Goal: Task Accomplishment & Management: Complete application form

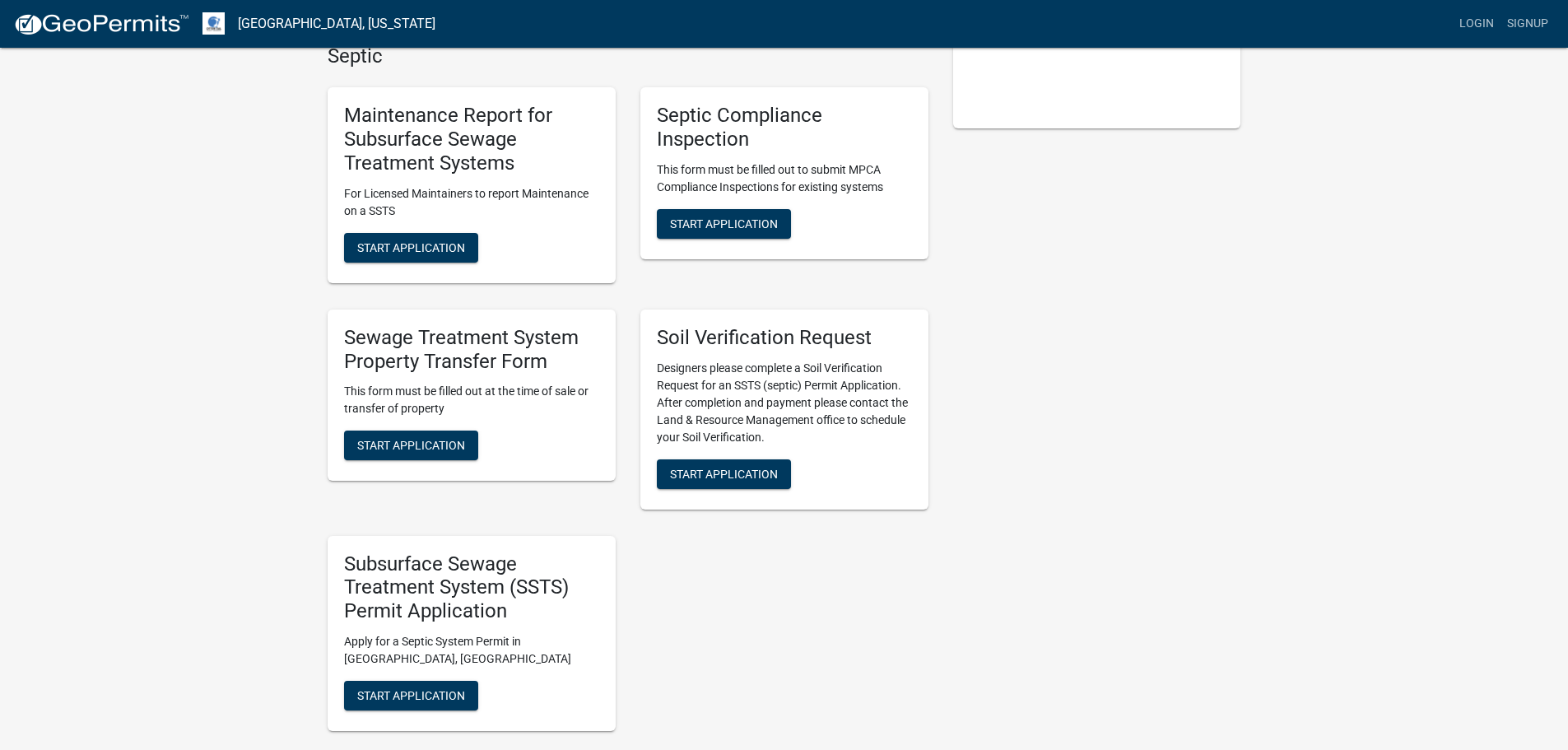
scroll to position [412, 0]
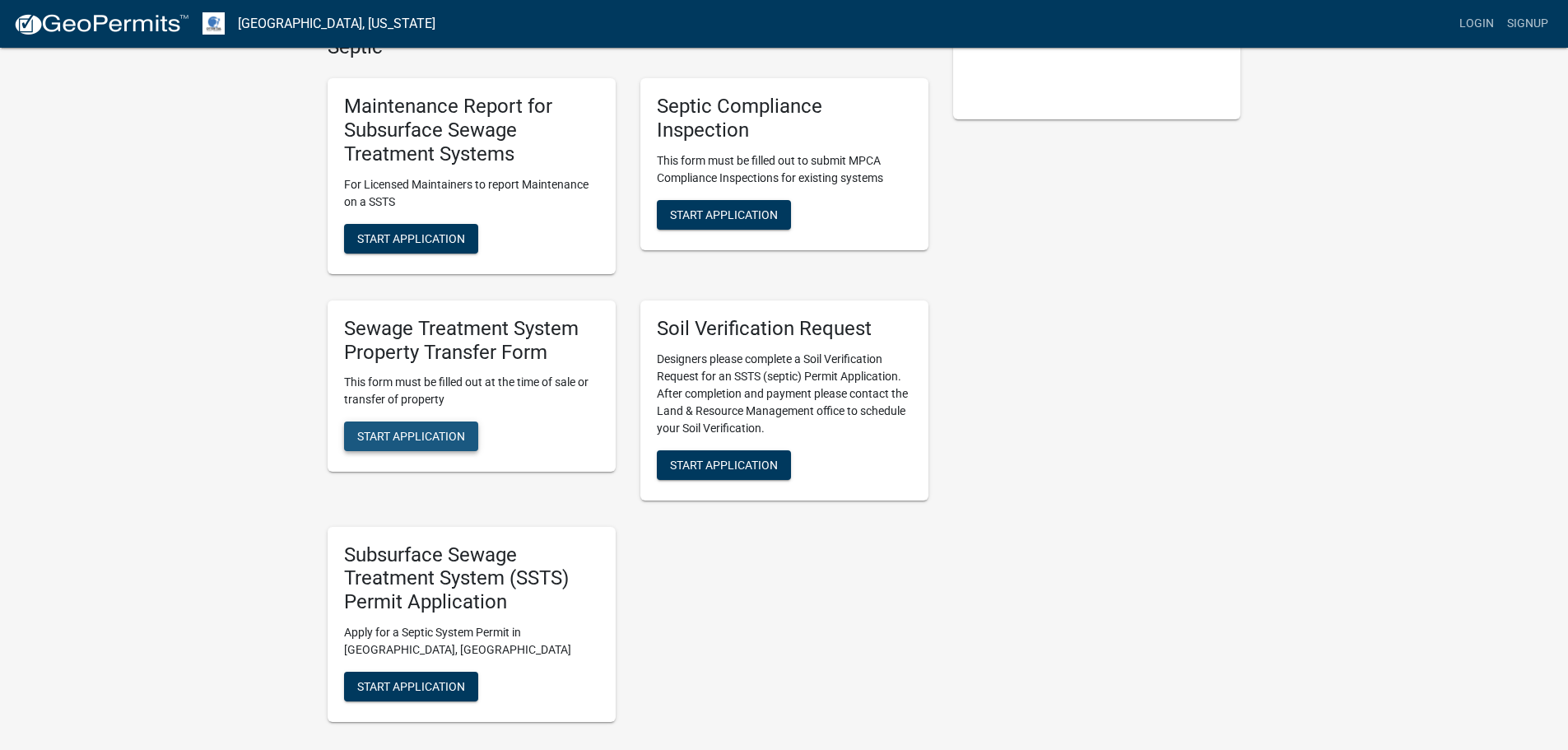
click at [447, 441] on span "Start Application" at bounding box center [411, 436] width 108 height 13
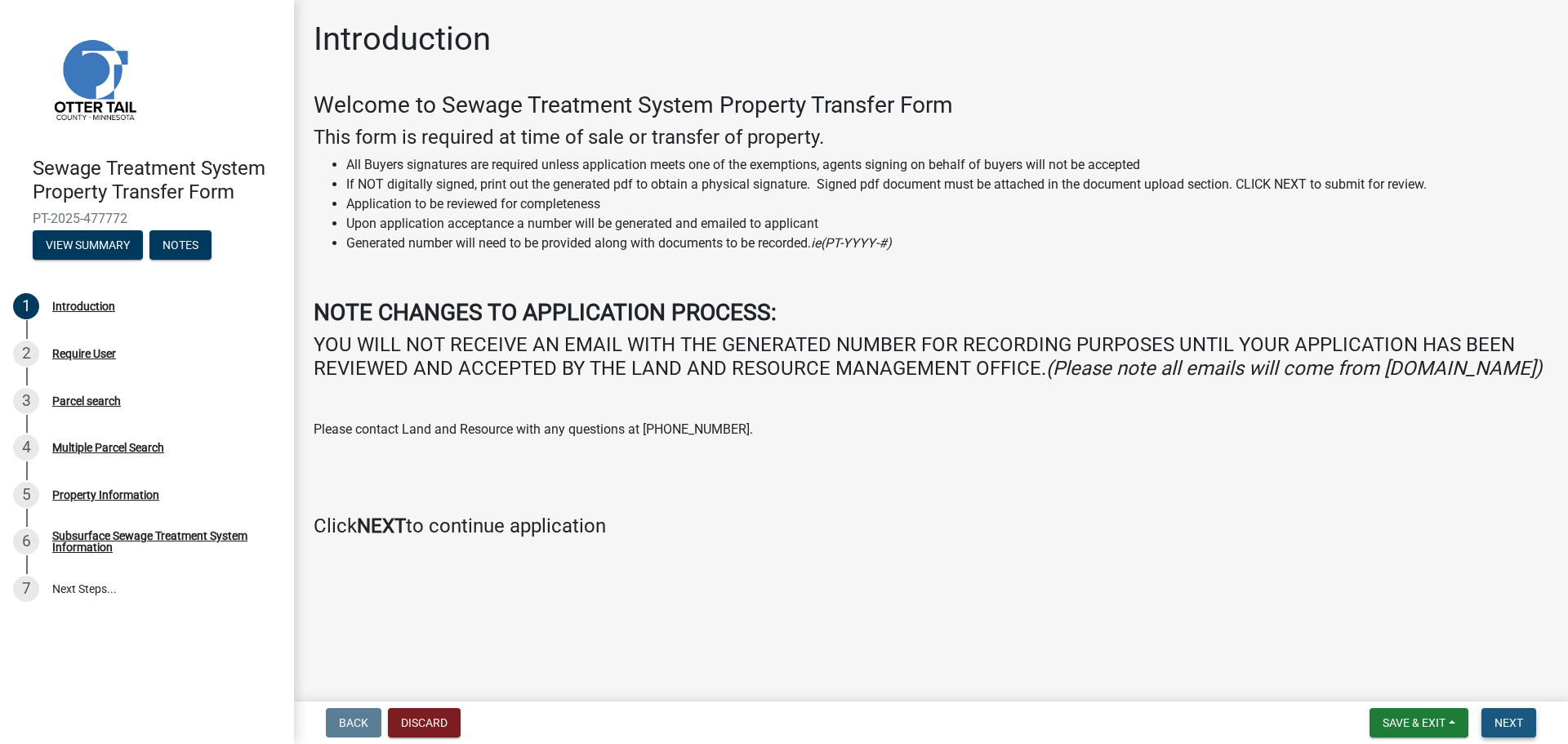
click at [1532, 713] on button "Next" at bounding box center [1508, 723] width 55 height 29
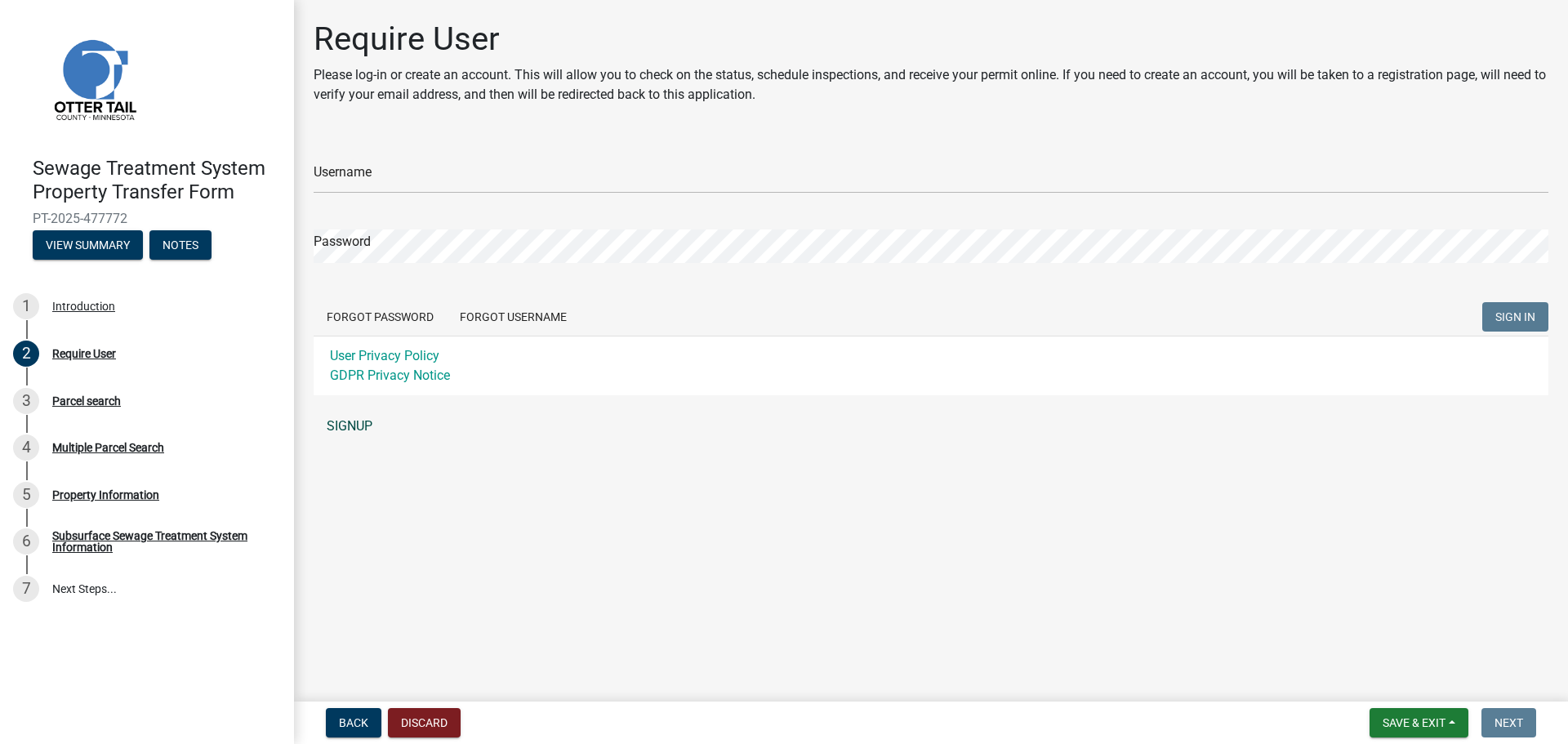
click at [364, 425] on link "SIGNUP" at bounding box center [931, 427] width 1234 height 33
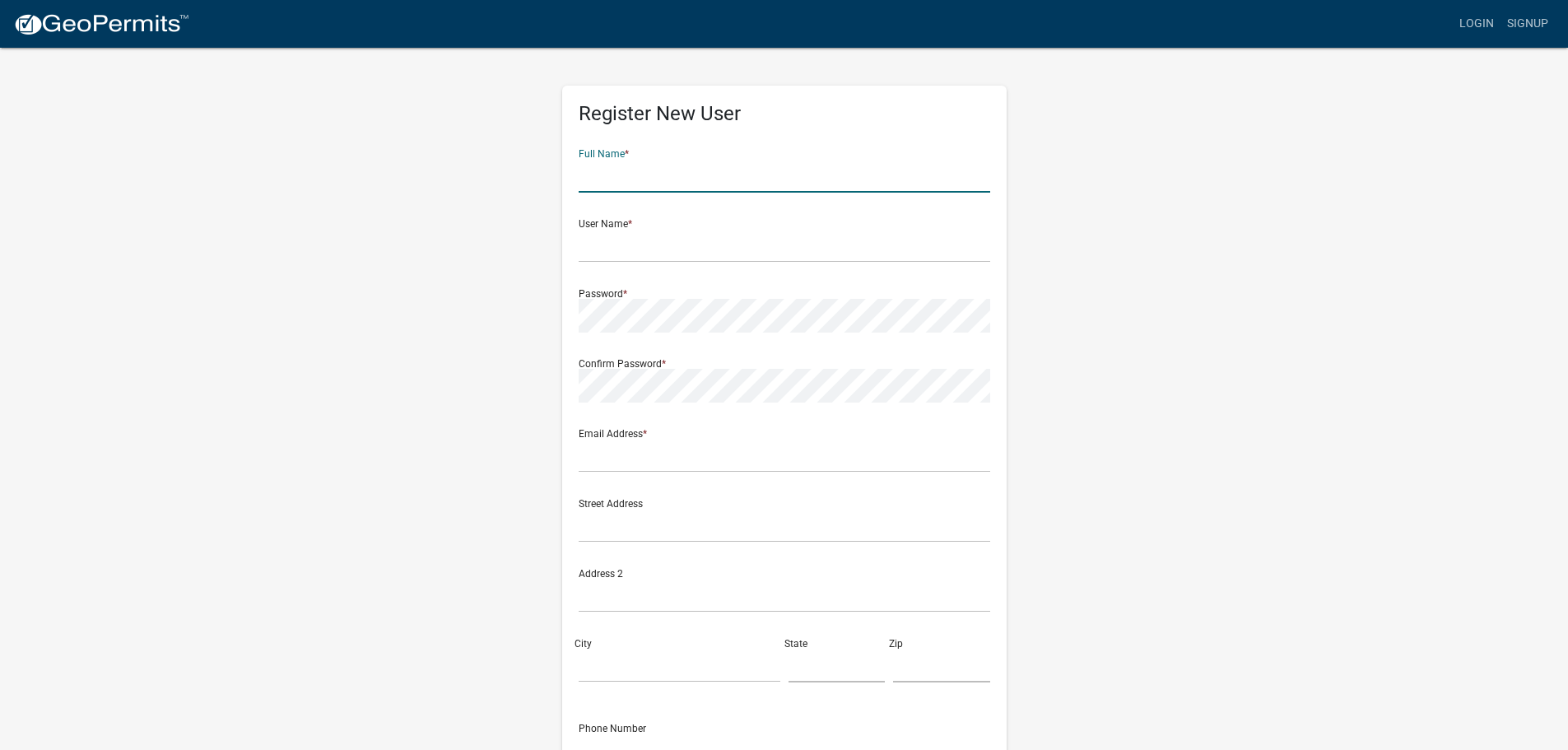
click at [765, 185] on input "text" at bounding box center [784, 175] width 411 height 34
type input "[PERSON_NAME]"
click at [663, 255] on input "text" at bounding box center [784, 246] width 411 height 34
type input "jrud"
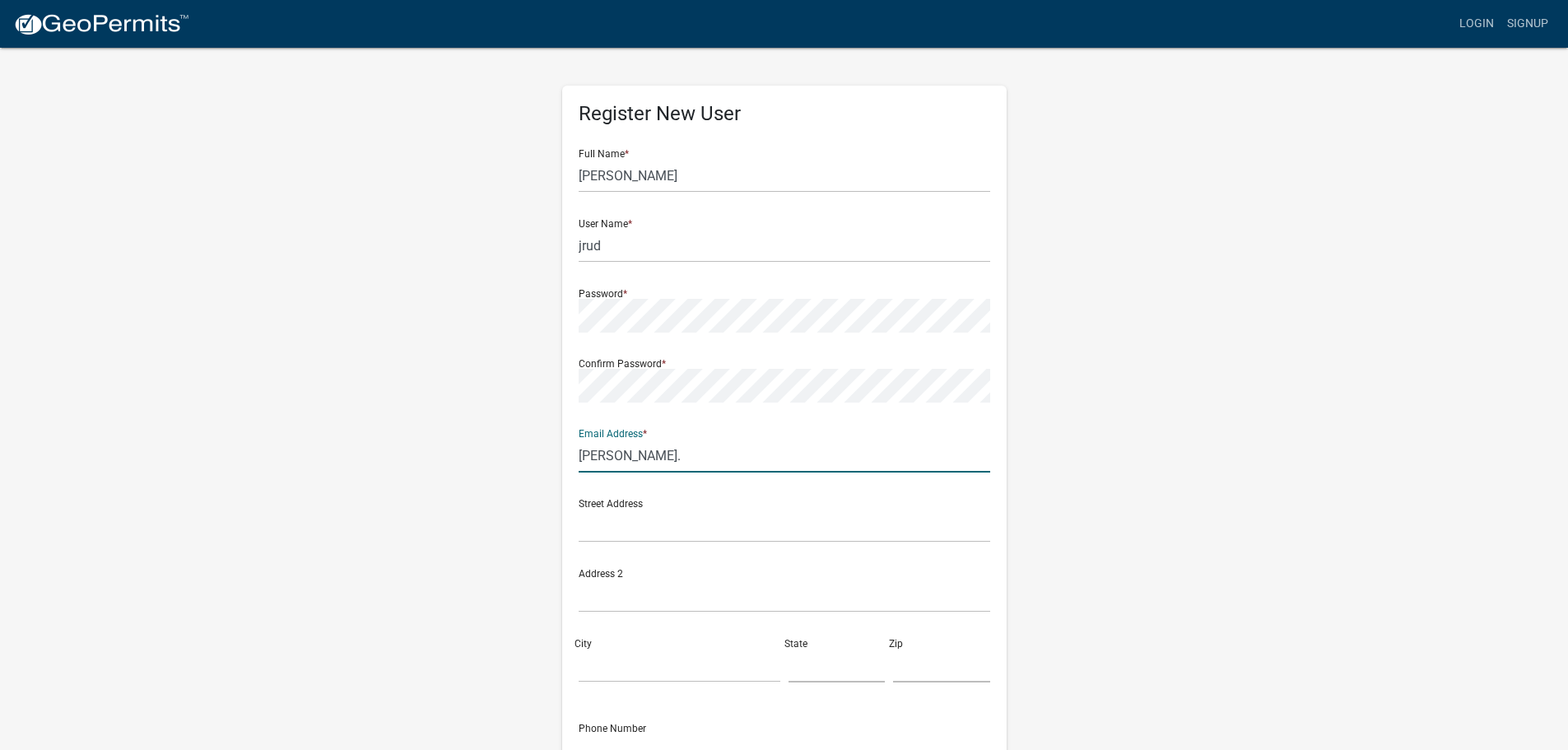
type input "[PERSON_NAME][EMAIL_ADDRESS][PERSON_NAME][DOMAIN_NAME]"
click at [710, 533] on input "text" at bounding box center [784, 525] width 411 height 34
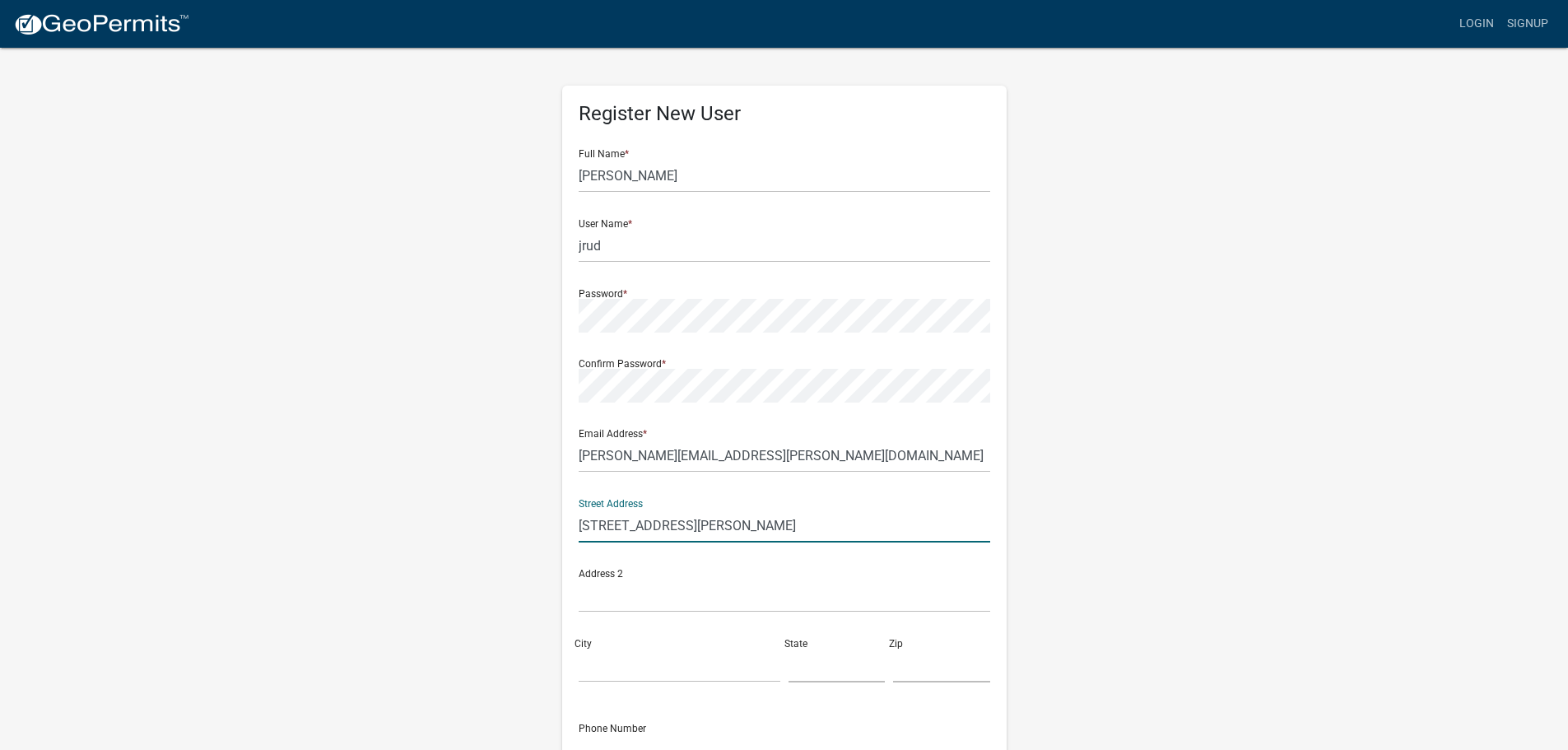
type input "512 Douglas Ave"
type input "PO Box 96"
type input "Henning"
type input "MN"
type input "56551"
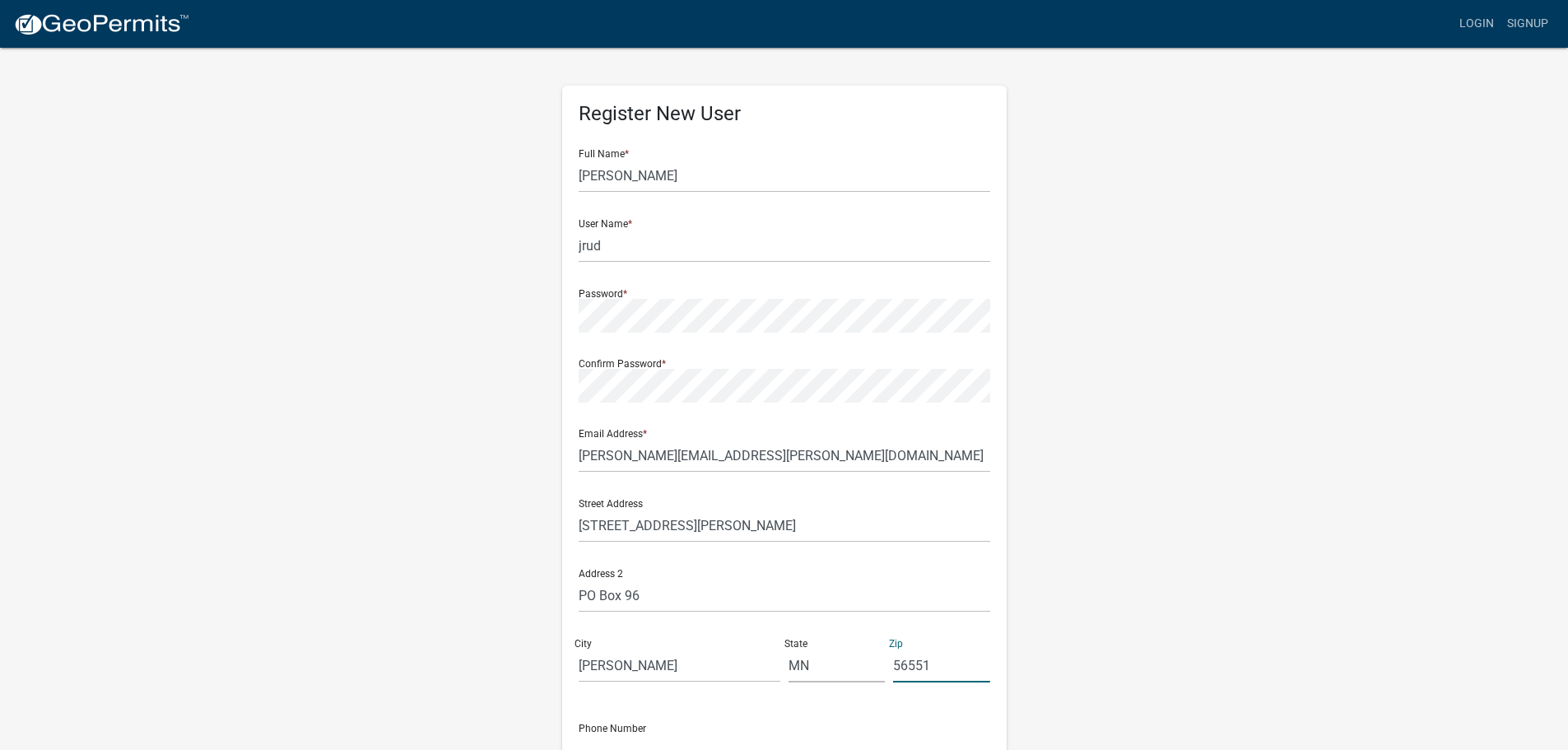
scroll to position [17, 0]
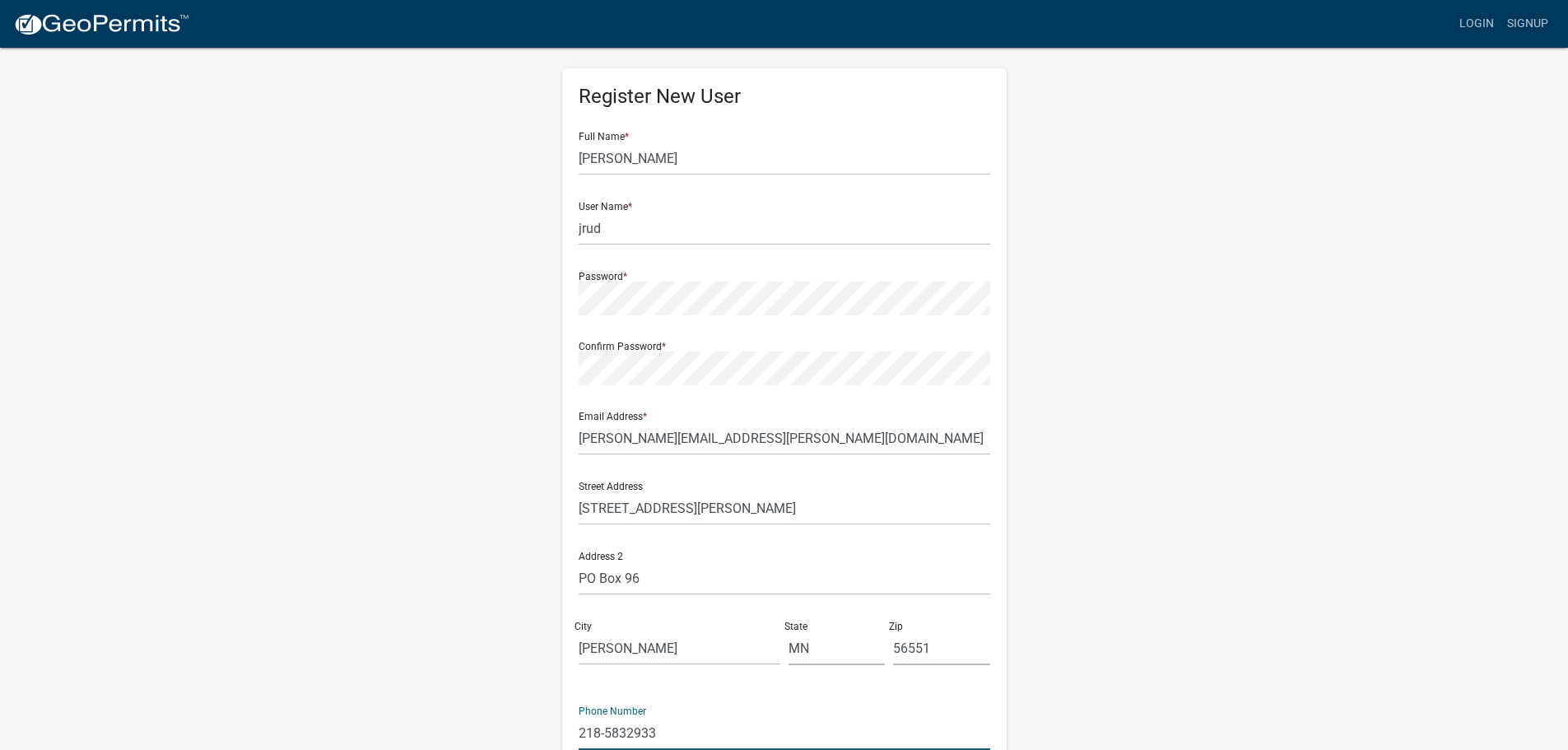
type input "218-5832933"
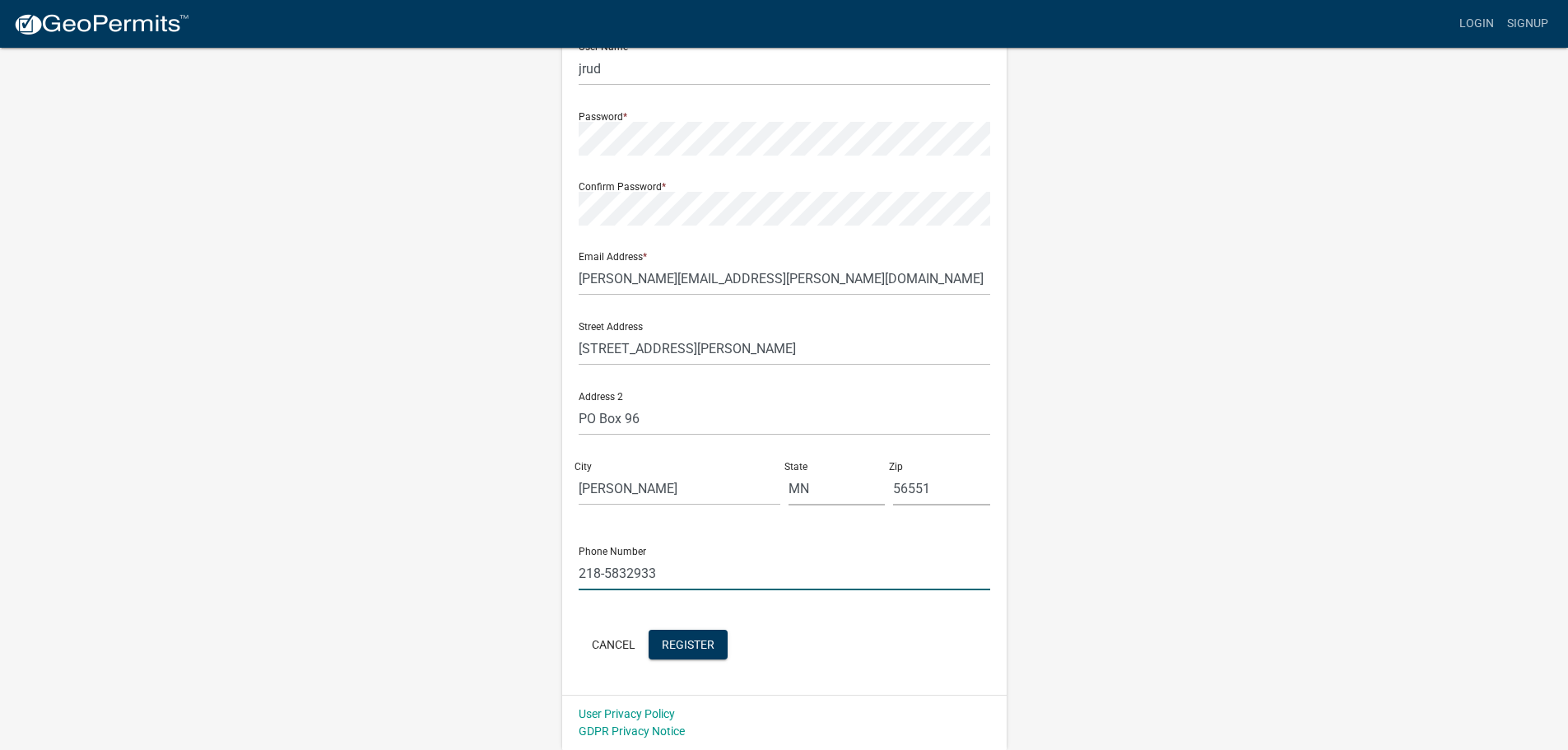
click at [627, 572] on input "218-5832933" at bounding box center [784, 573] width 411 height 34
type input "[PHONE_NUMBER]"
click at [662, 645] on span "Register" at bounding box center [687, 644] width 52 height 13
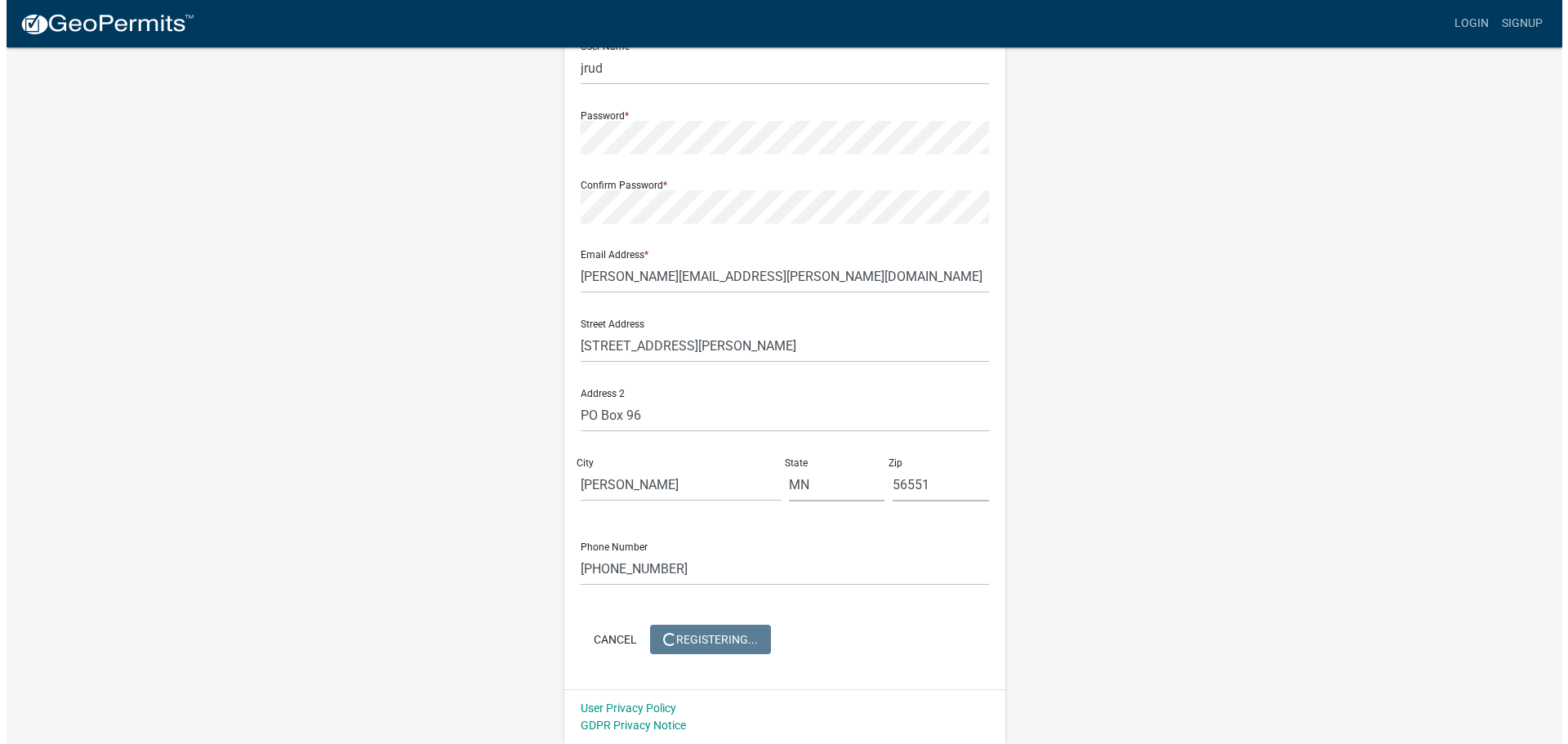
scroll to position [0, 0]
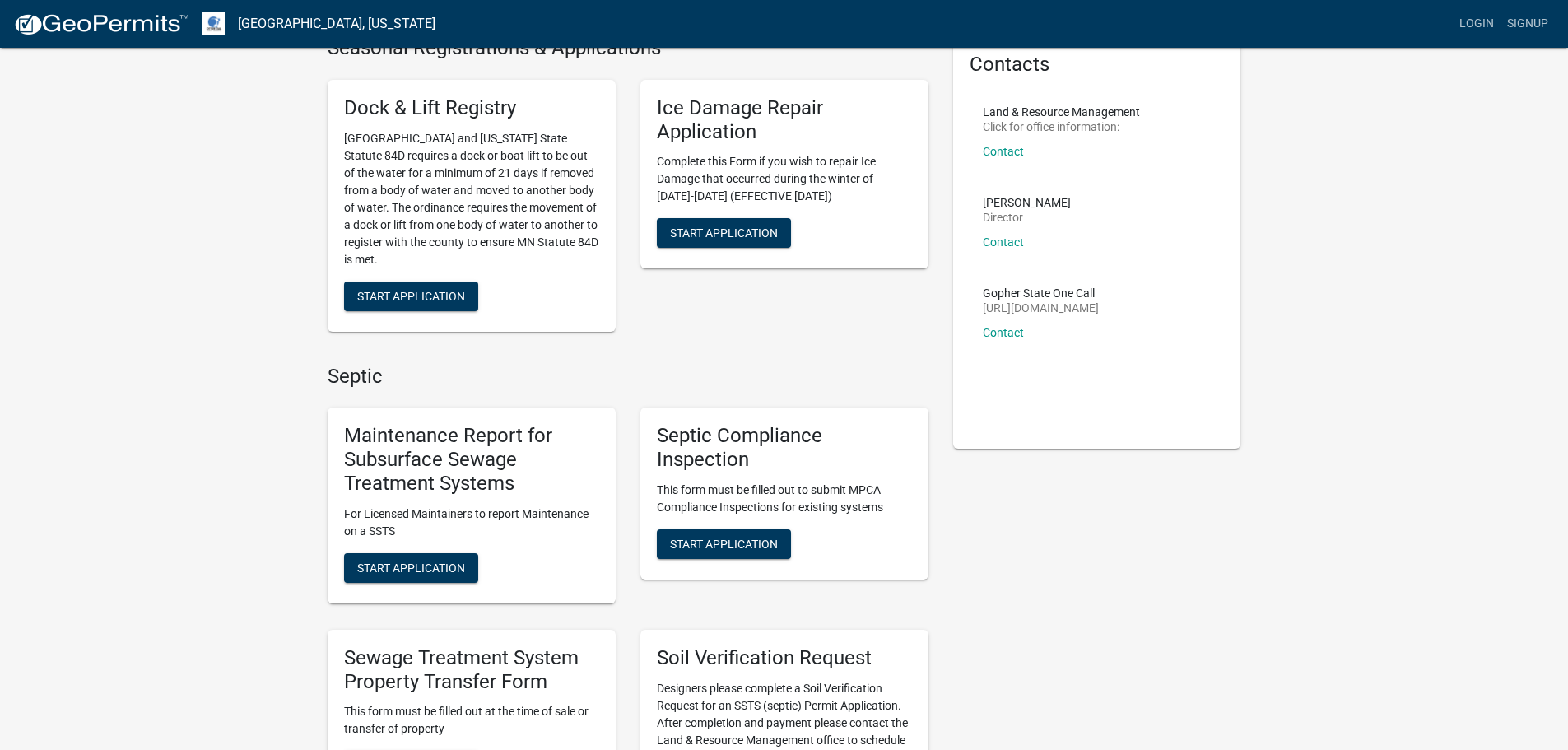
scroll to position [165, 0]
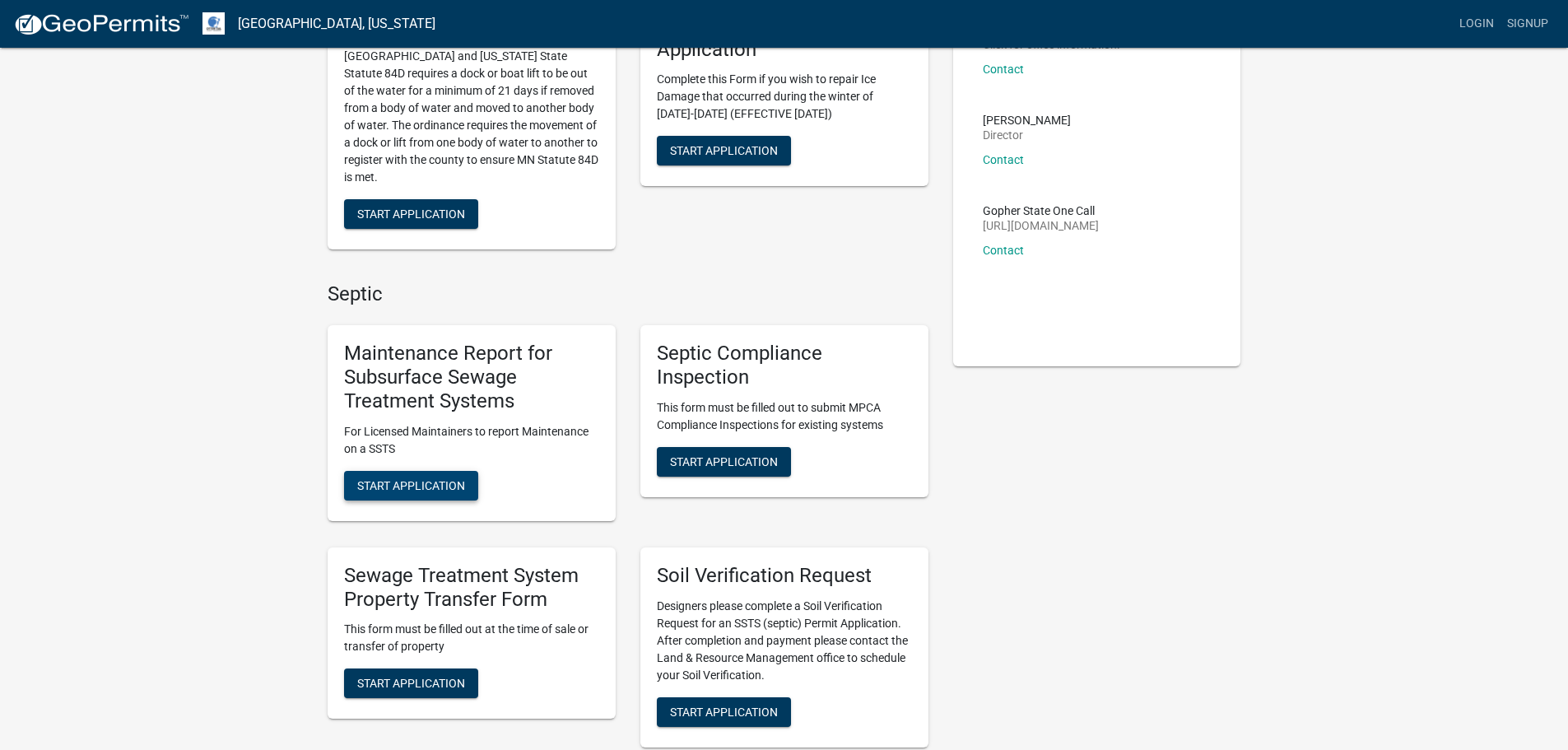
click at [428, 487] on span "Start Application" at bounding box center [411, 485] width 108 height 13
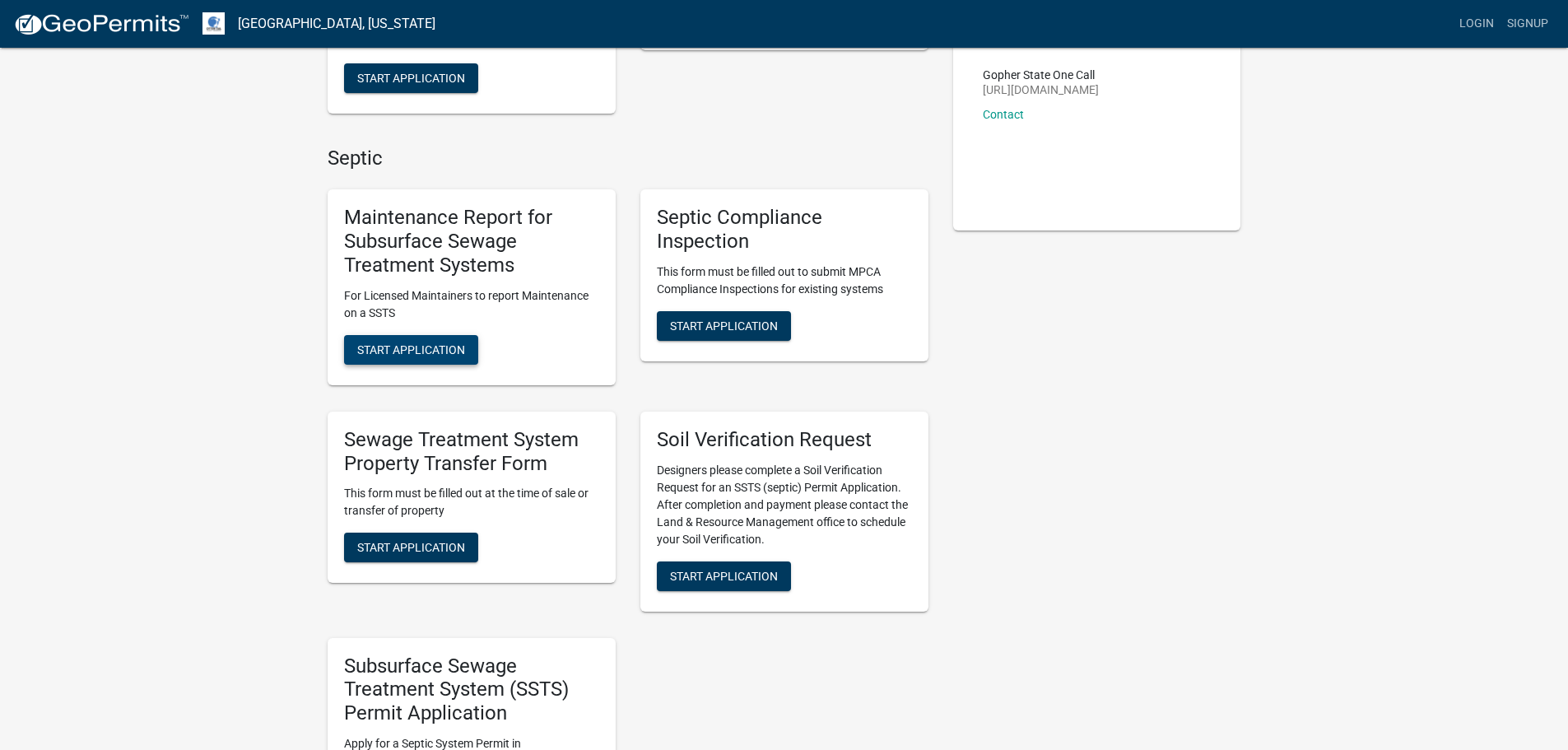
scroll to position [412, 0]
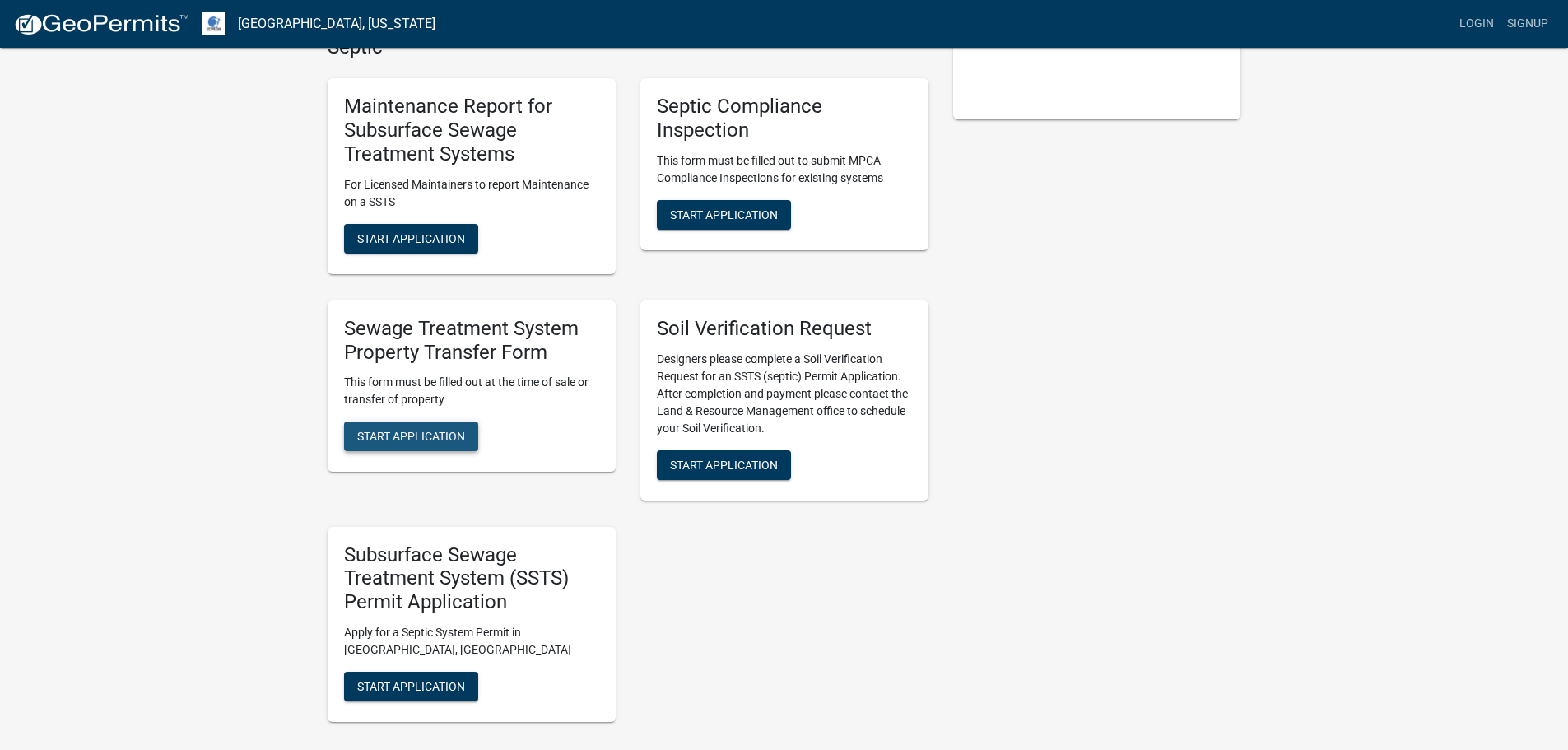
click at [435, 433] on span "Start Application" at bounding box center [411, 436] width 108 height 13
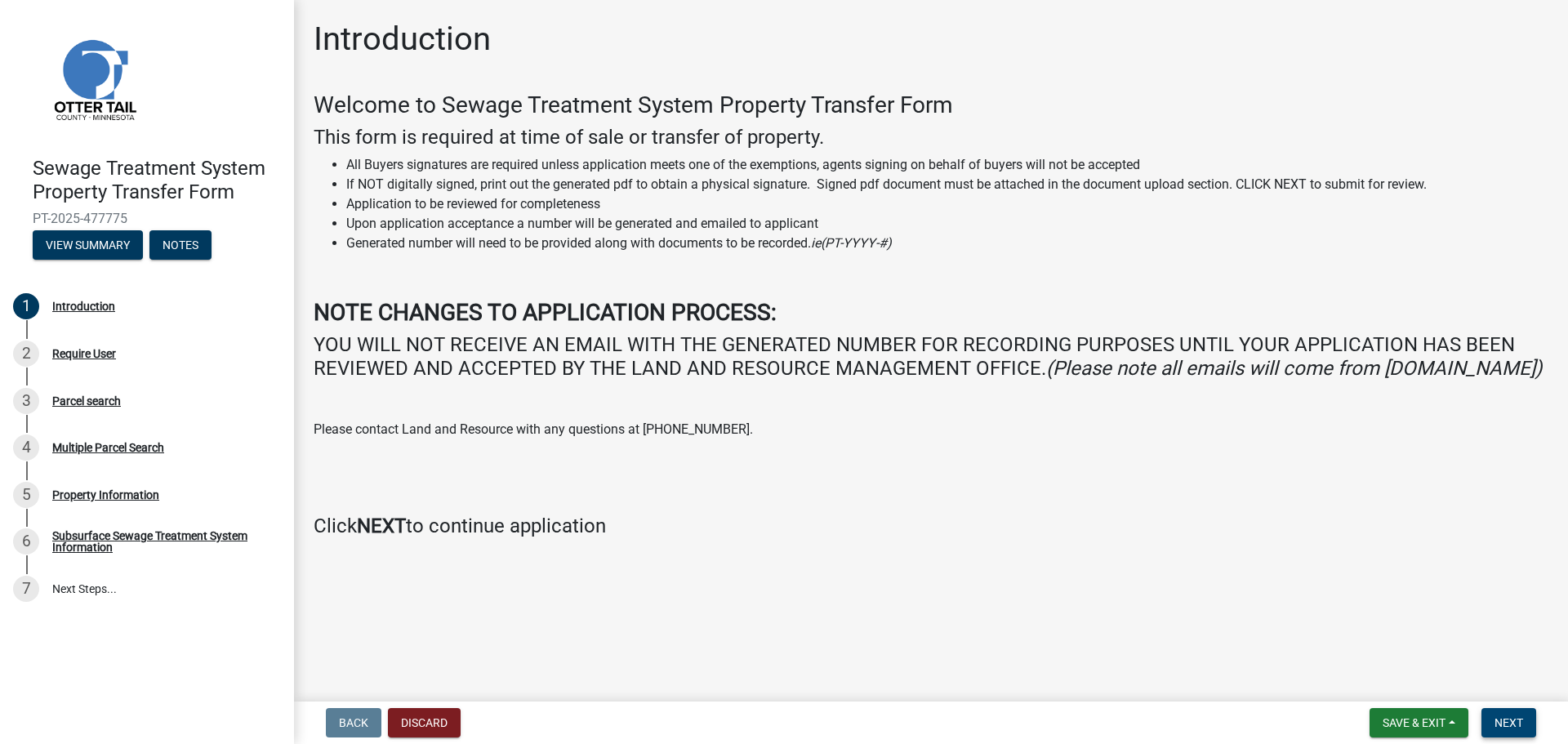
click at [1492, 722] on button "Next" at bounding box center [1508, 723] width 55 height 29
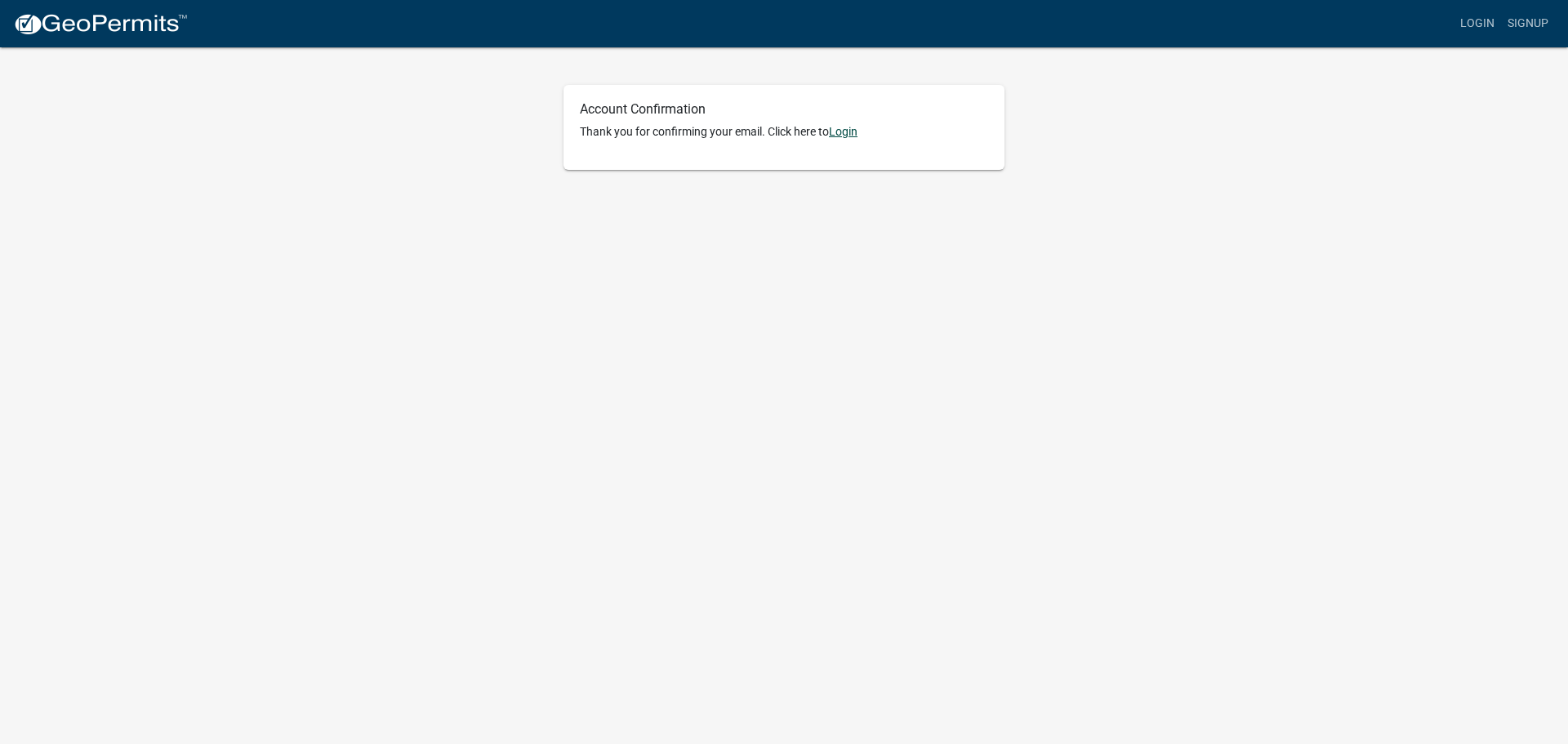
click at [856, 128] on link "Login" at bounding box center [843, 131] width 28 height 13
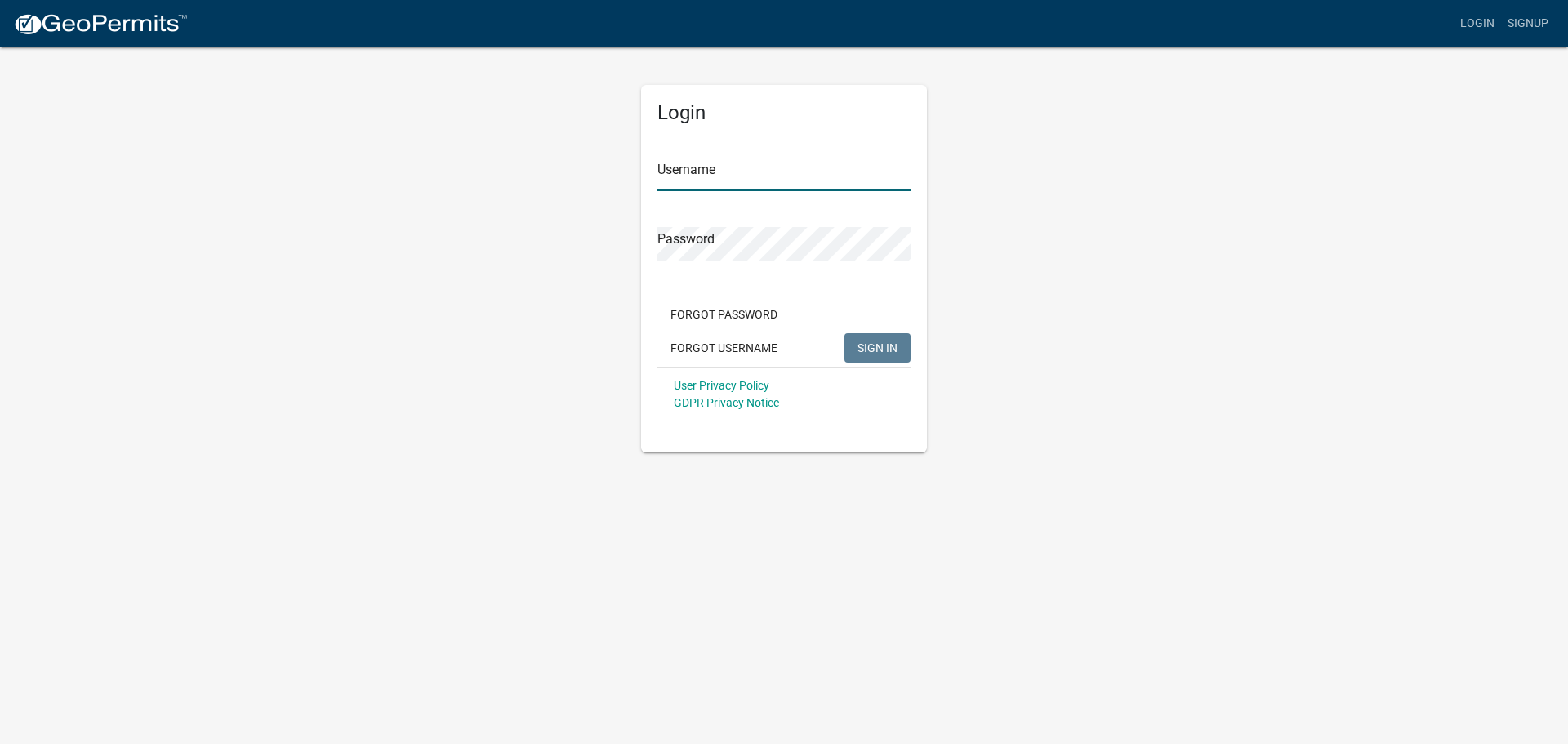
click at [759, 162] on input "Username" at bounding box center [784, 174] width 253 height 34
type input "jrud"
click at [844, 333] on button "SIGN IN" at bounding box center [877, 347] width 66 height 29
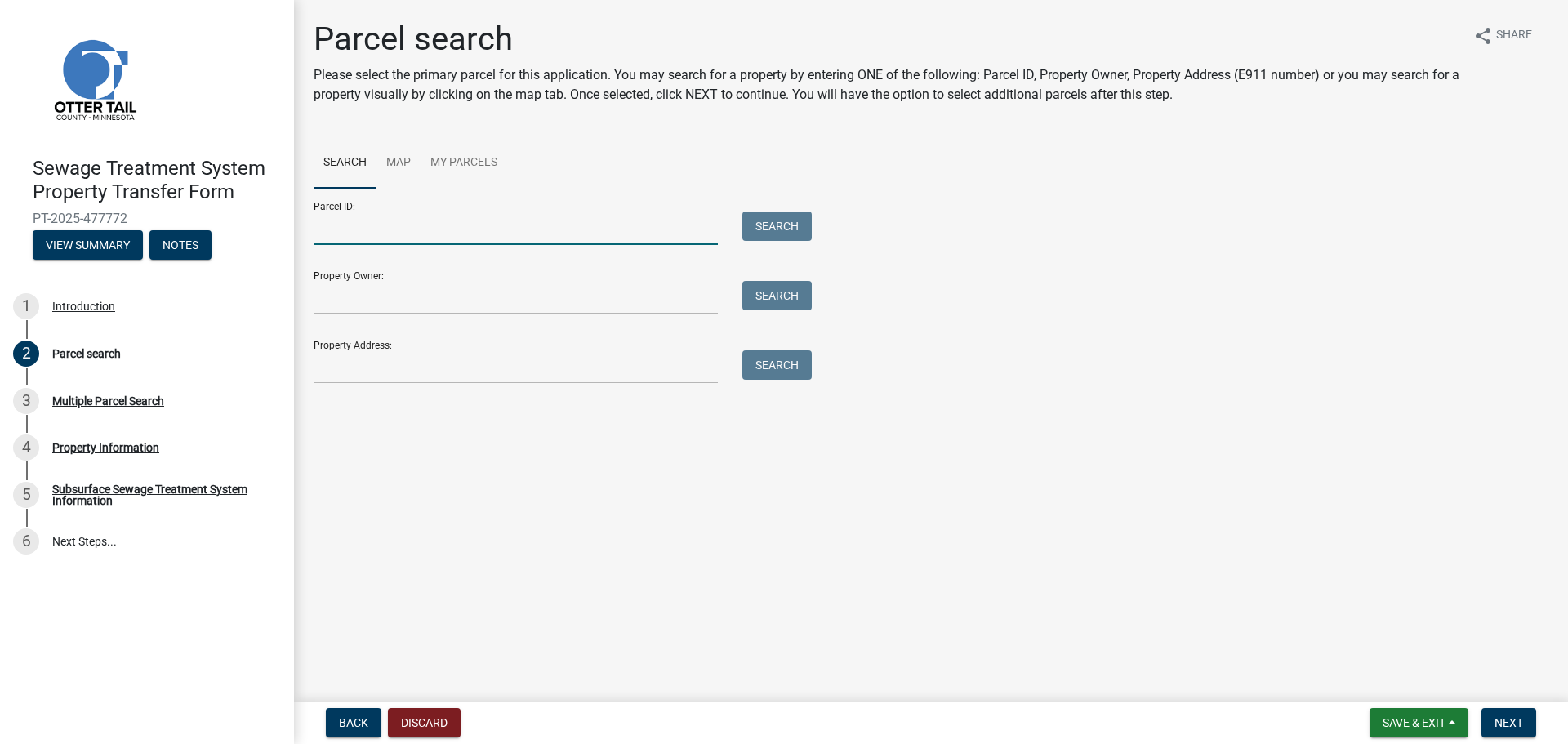
click at [481, 222] on input "Parcel ID:" at bounding box center [515, 228] width 404 height 34
paste input "72000990146000"
type input "72000990146000"
click at [751, 226] on button "Search" at bounding box center [776, 226] width 69 height 29
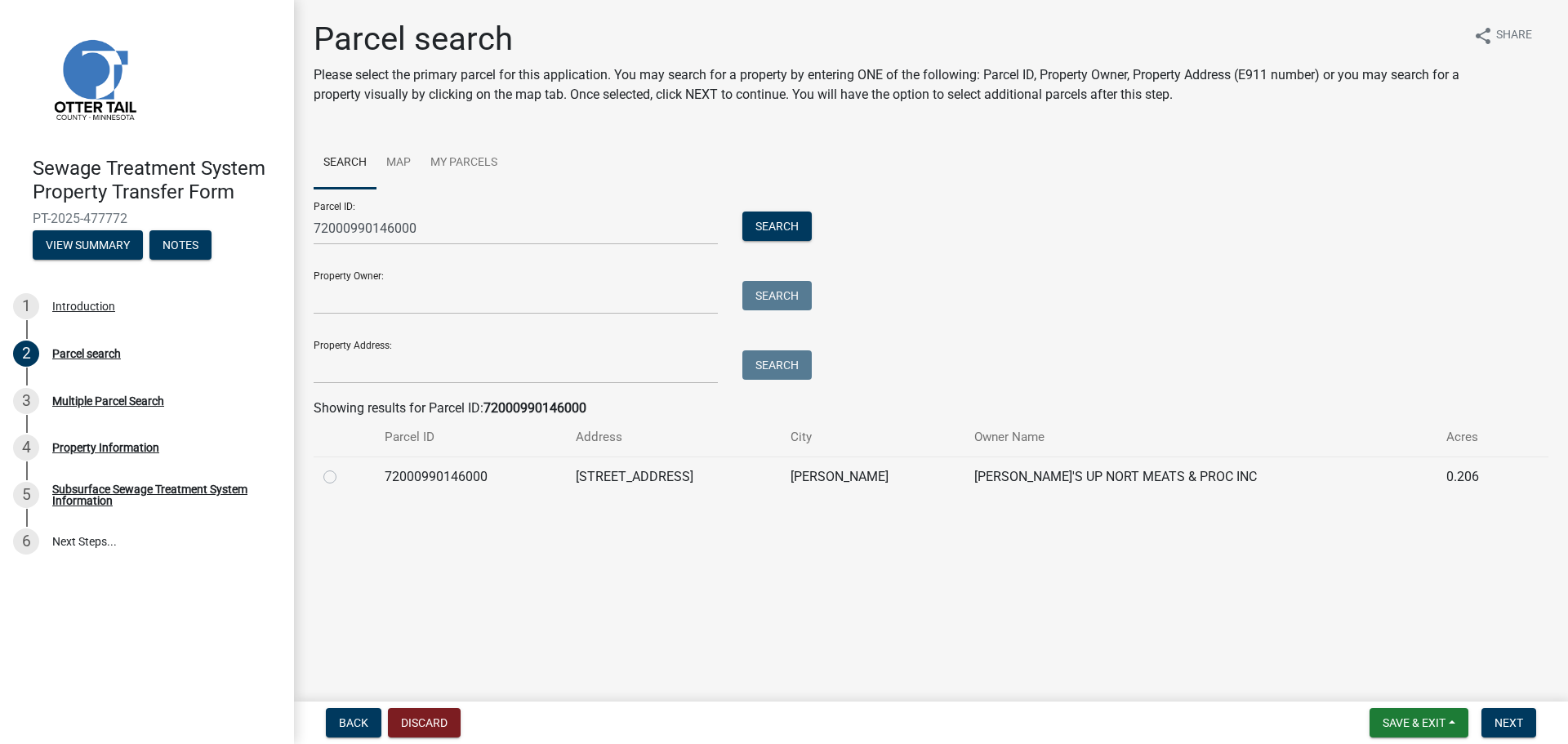
click at [343, 468] on label at bounding box center [343, 468] width 0 height 0
click at [343, 478] on input "radio" at bounding box center [348, 473] width 11 height 11
radio input "true"
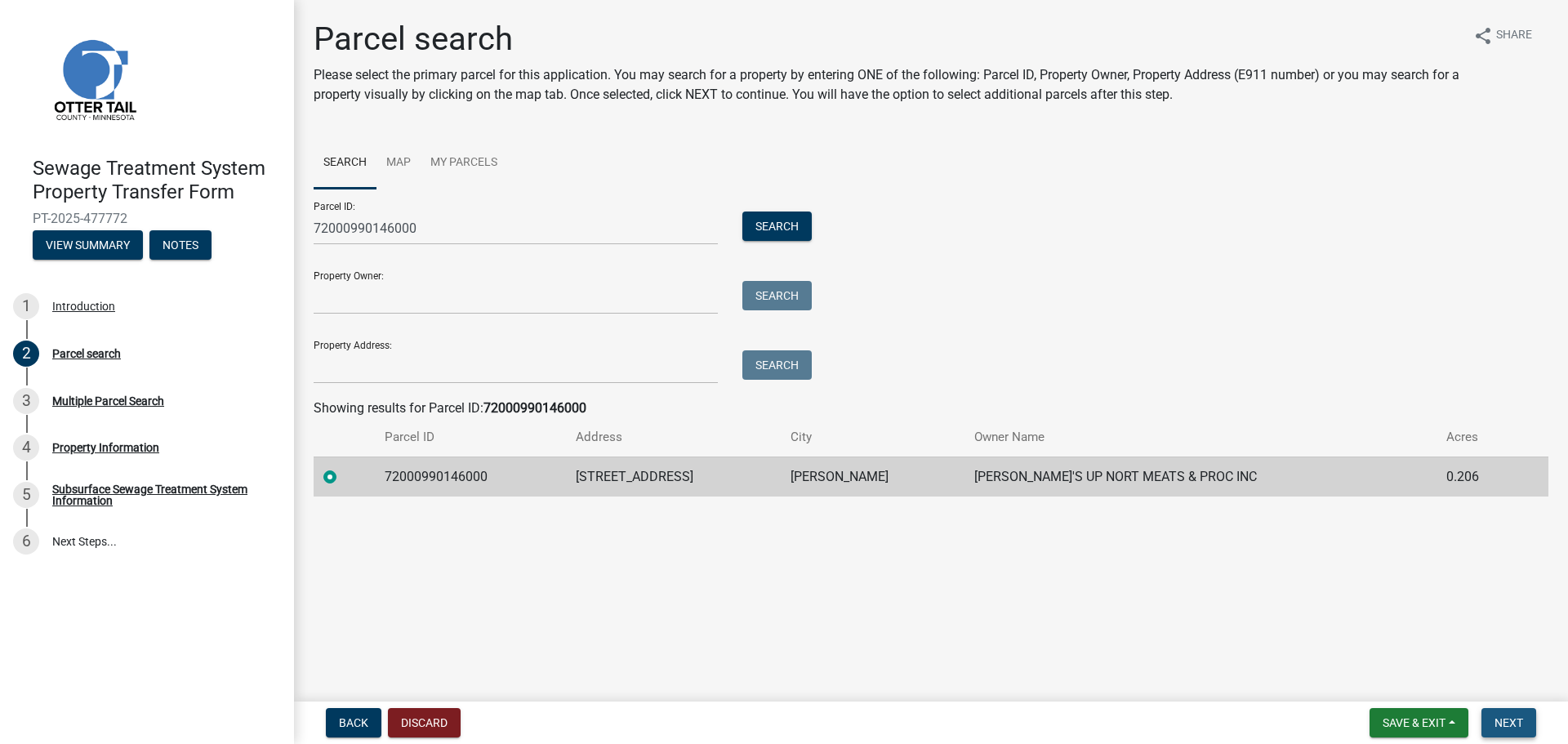
click at [1509, 723] on span "Next" at bounding box center [1508, 723] width 28 height 13
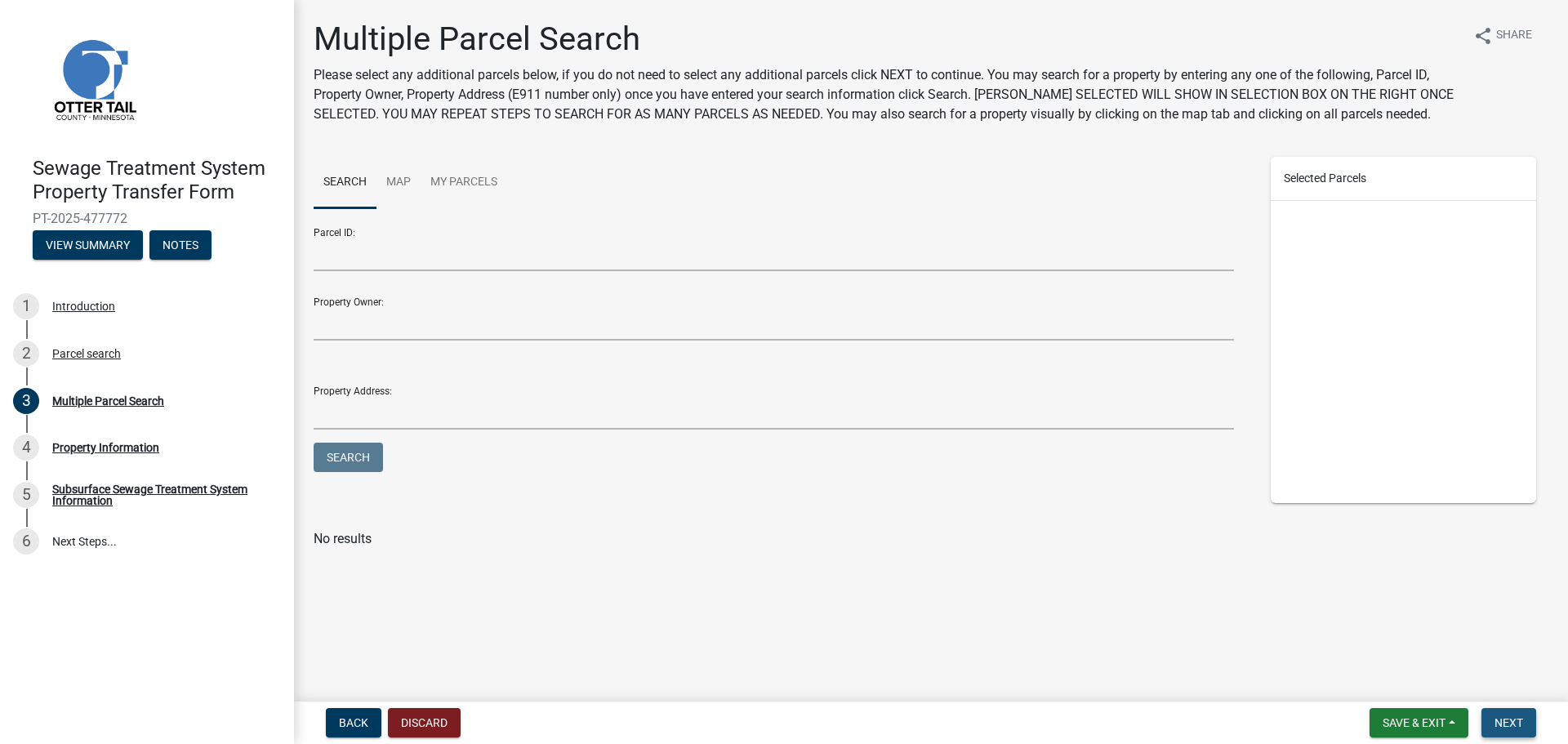
click at [1507, 723] on span "Next" at bounding box center [1508, 723] width 28 height 13
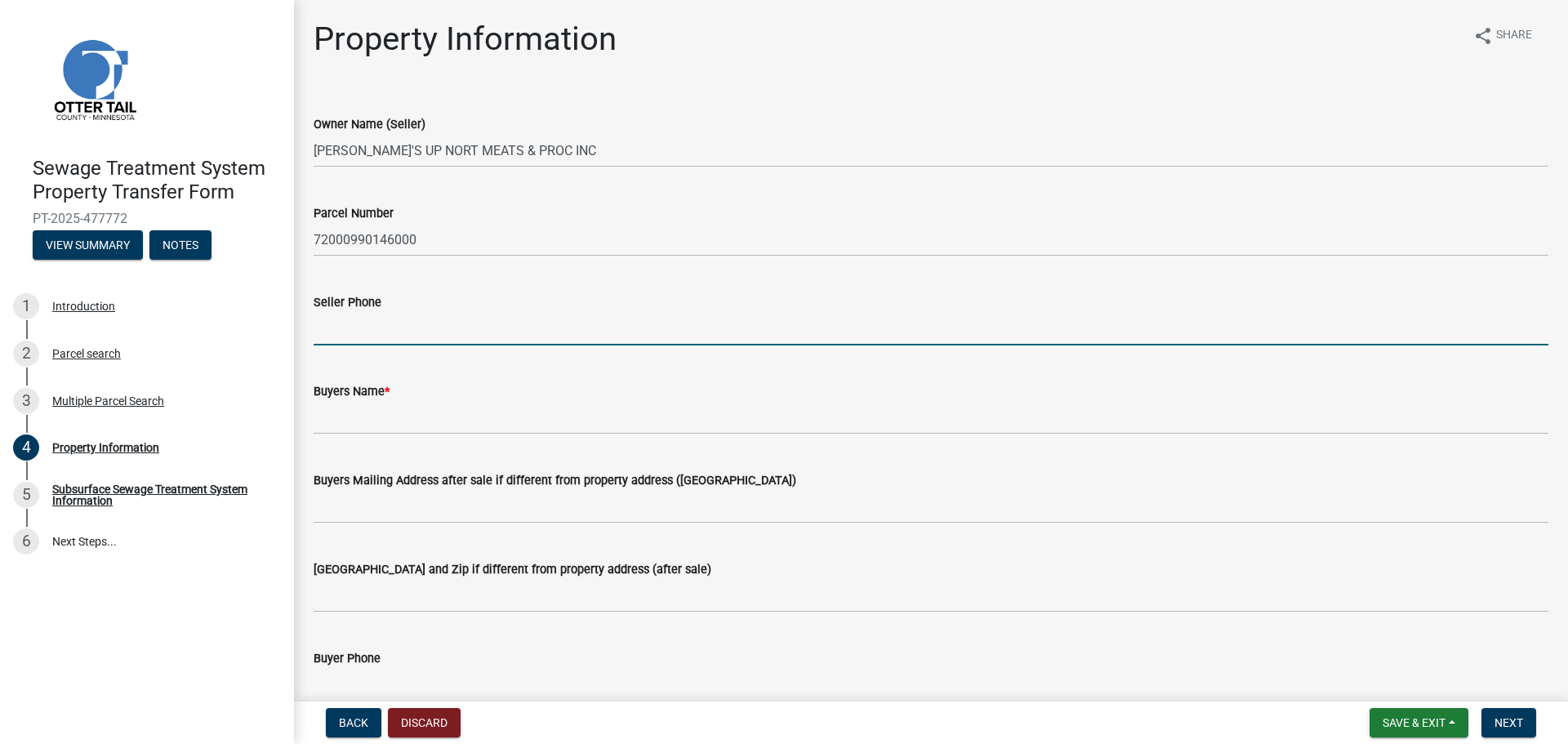
click at [501, 328] on input "Seller Phone" at bounding box center [931, 328] width 1234 height 34
type input "320-391-0038"
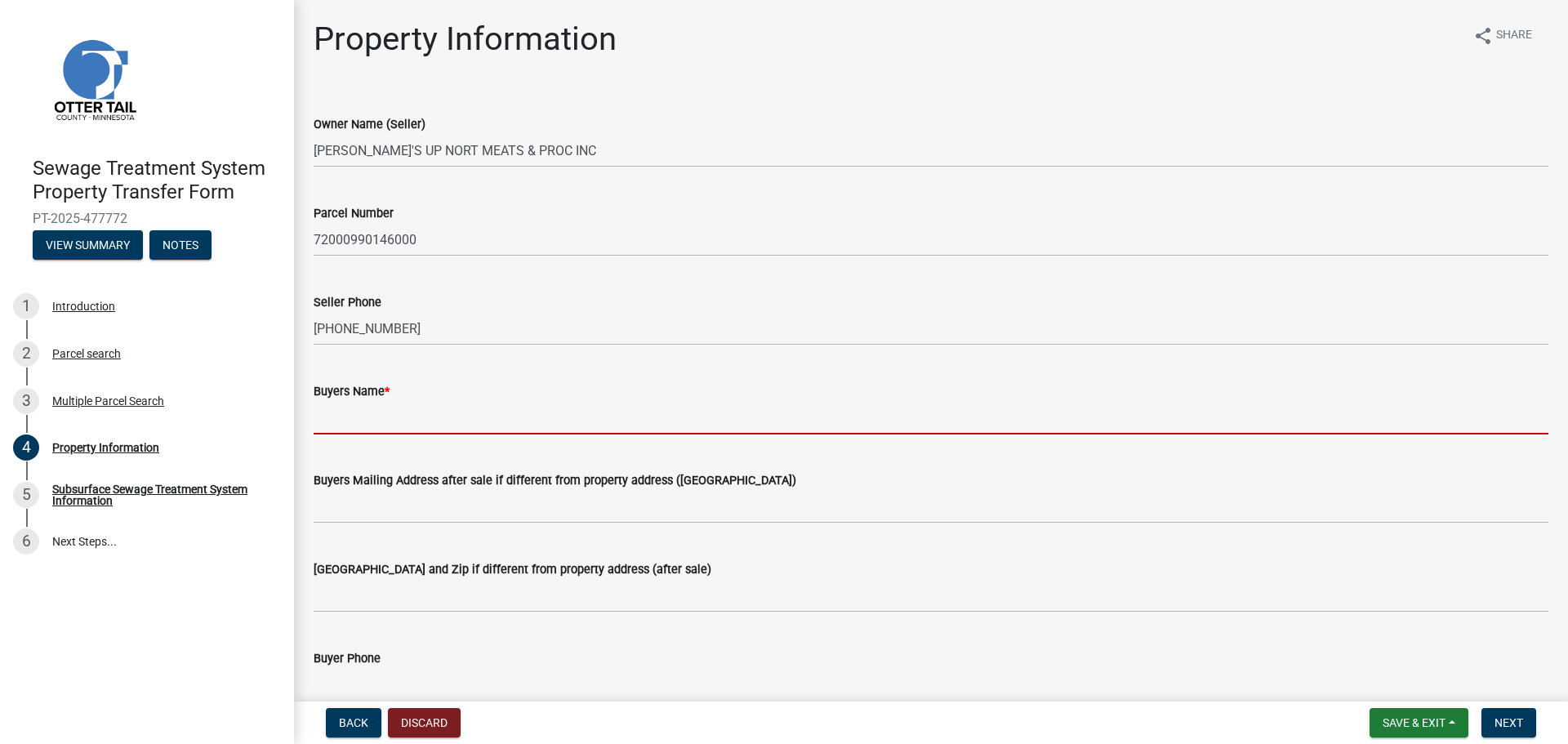
click at [444, 418] on input "Buyers Name *" at bounding box center [931, 417] width 1234 height 34
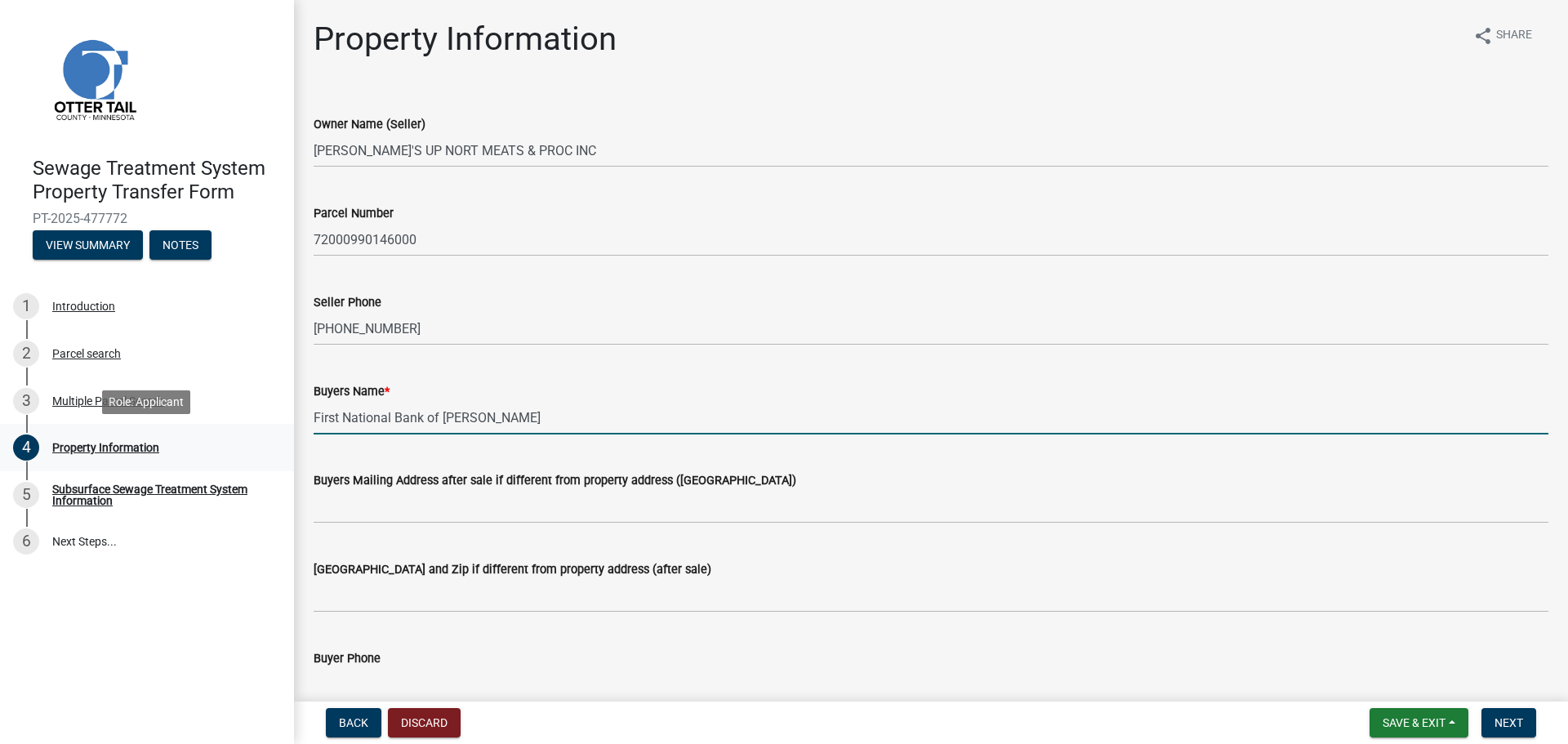
type input "First National Bank of Henning"
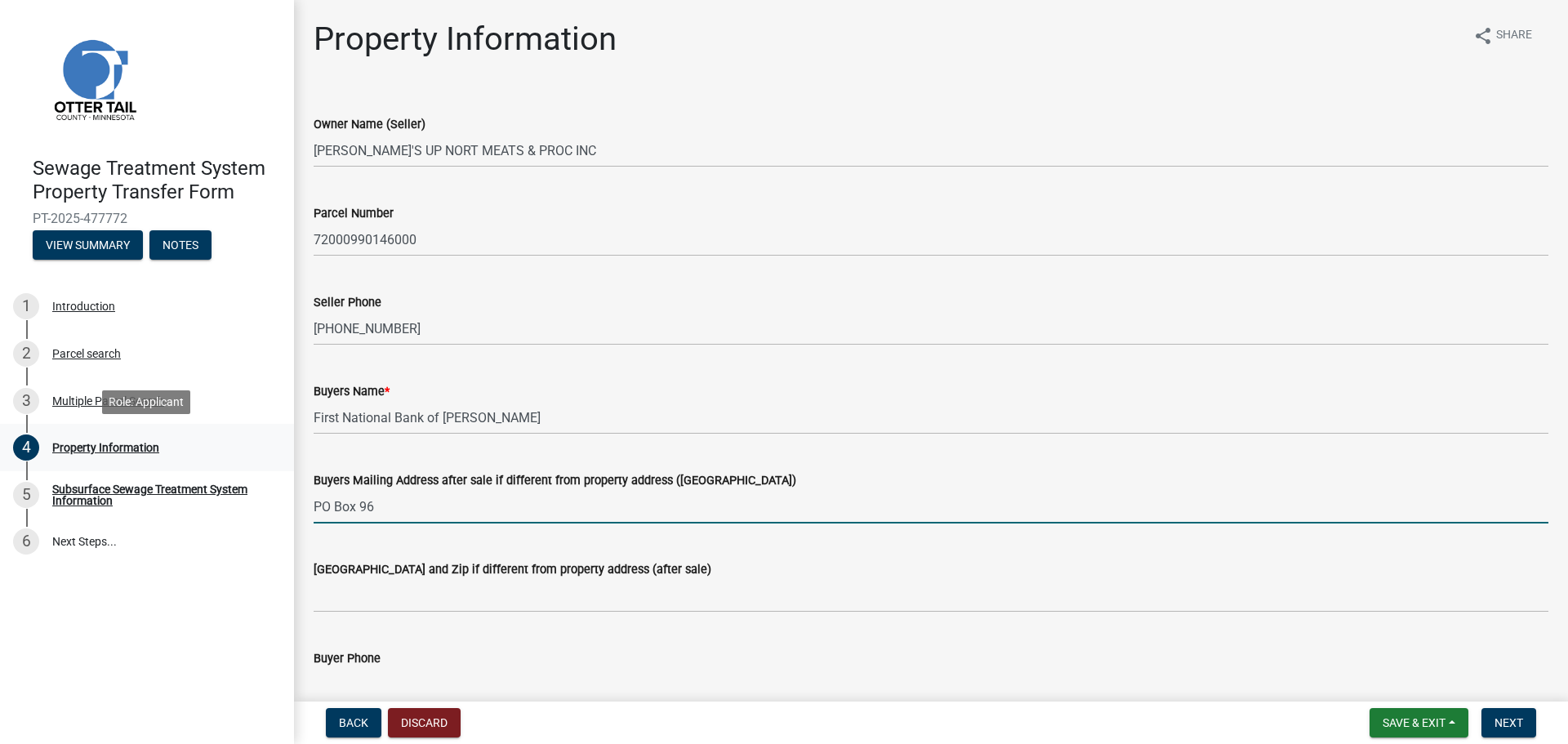
type input "PO Box 96"
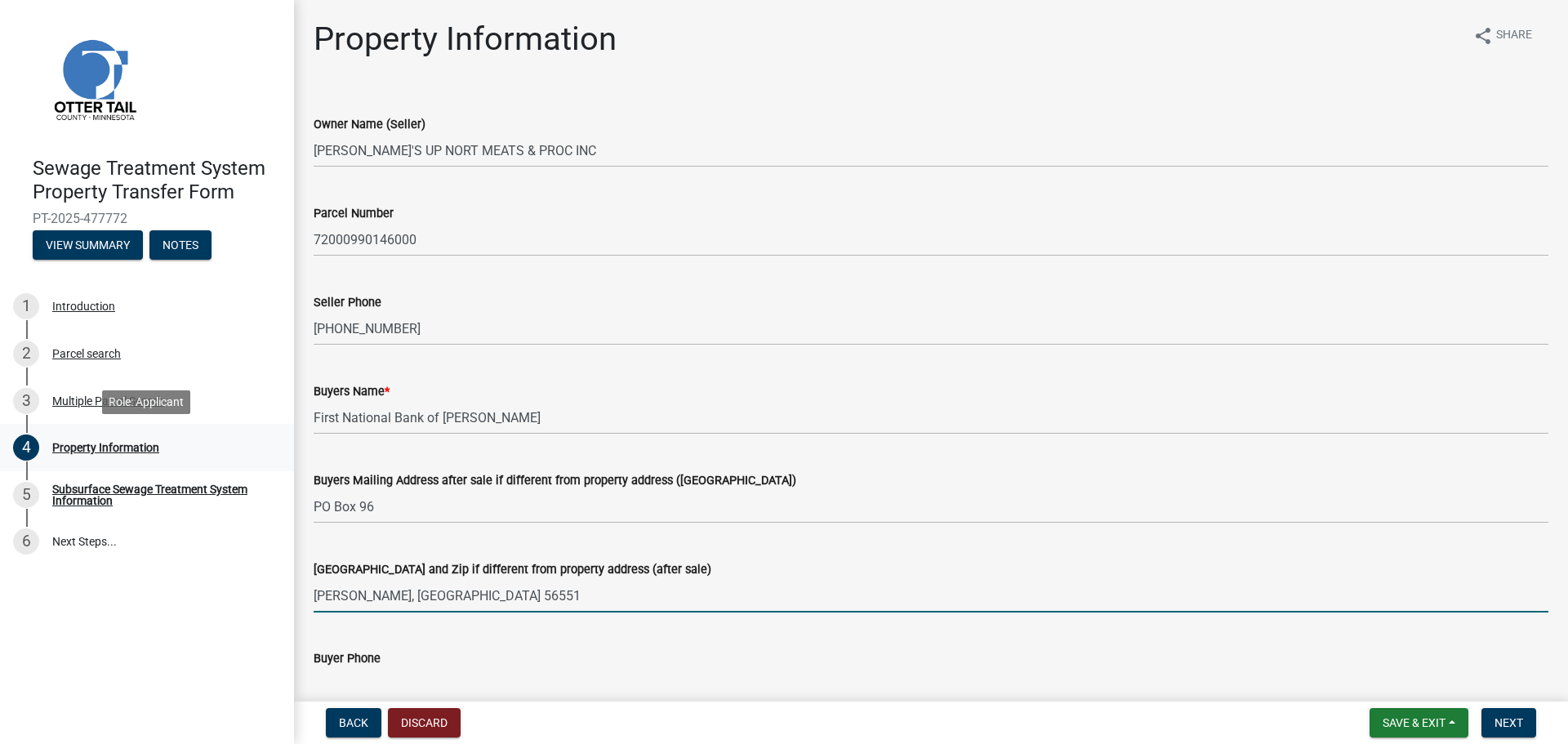
type input "Henning, MN 56551"
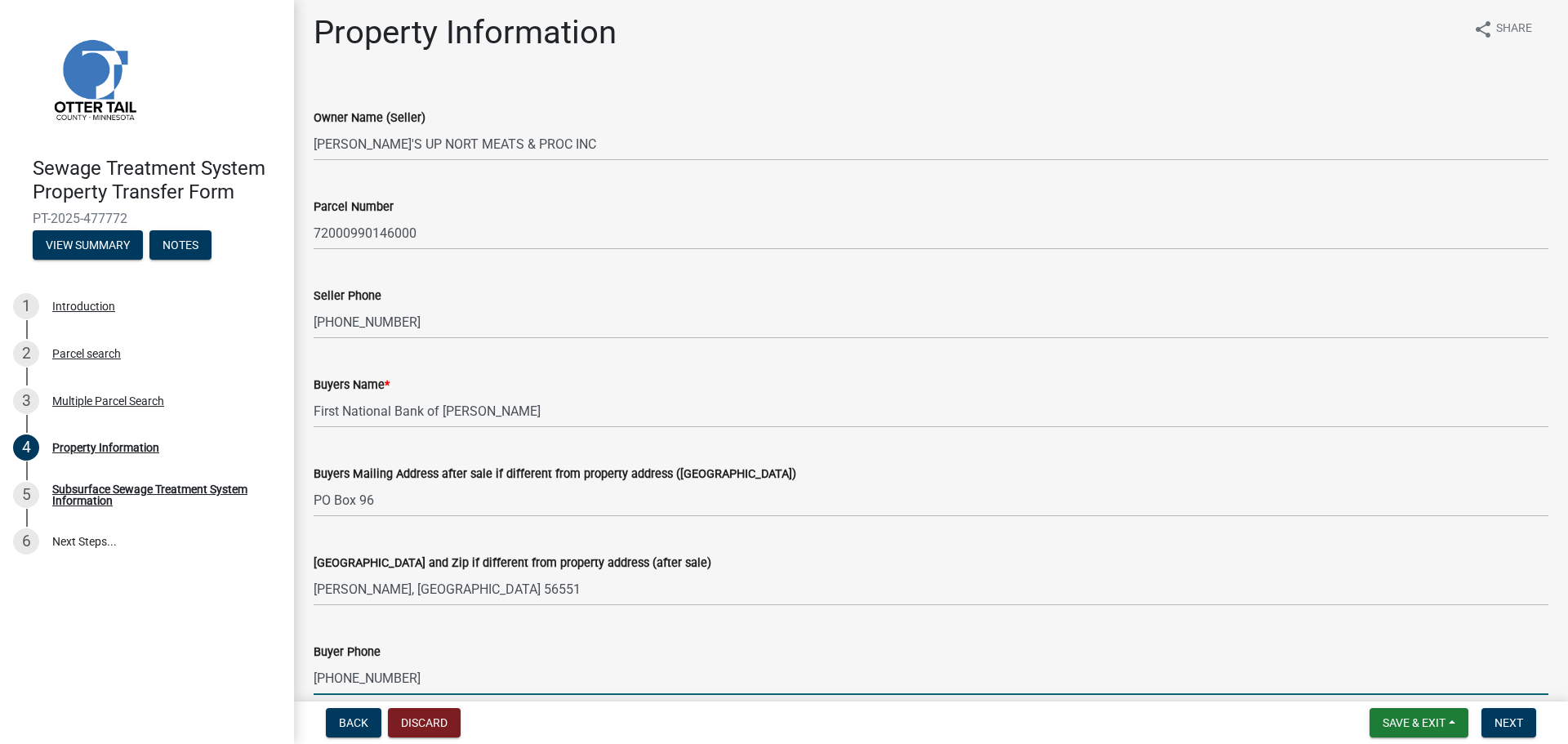
type input "[PHONE_NUMBER]"
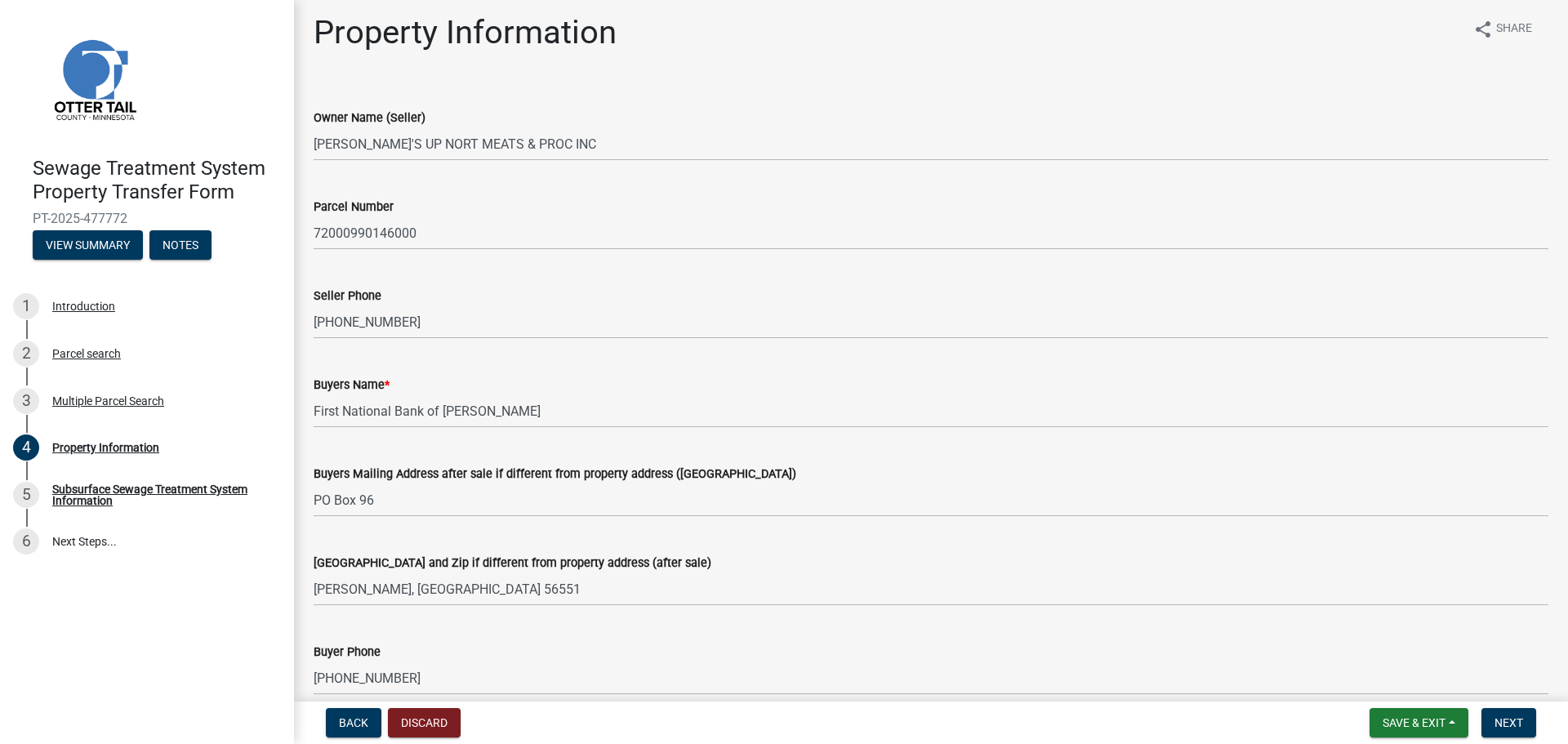
scroll to position [412, 0]
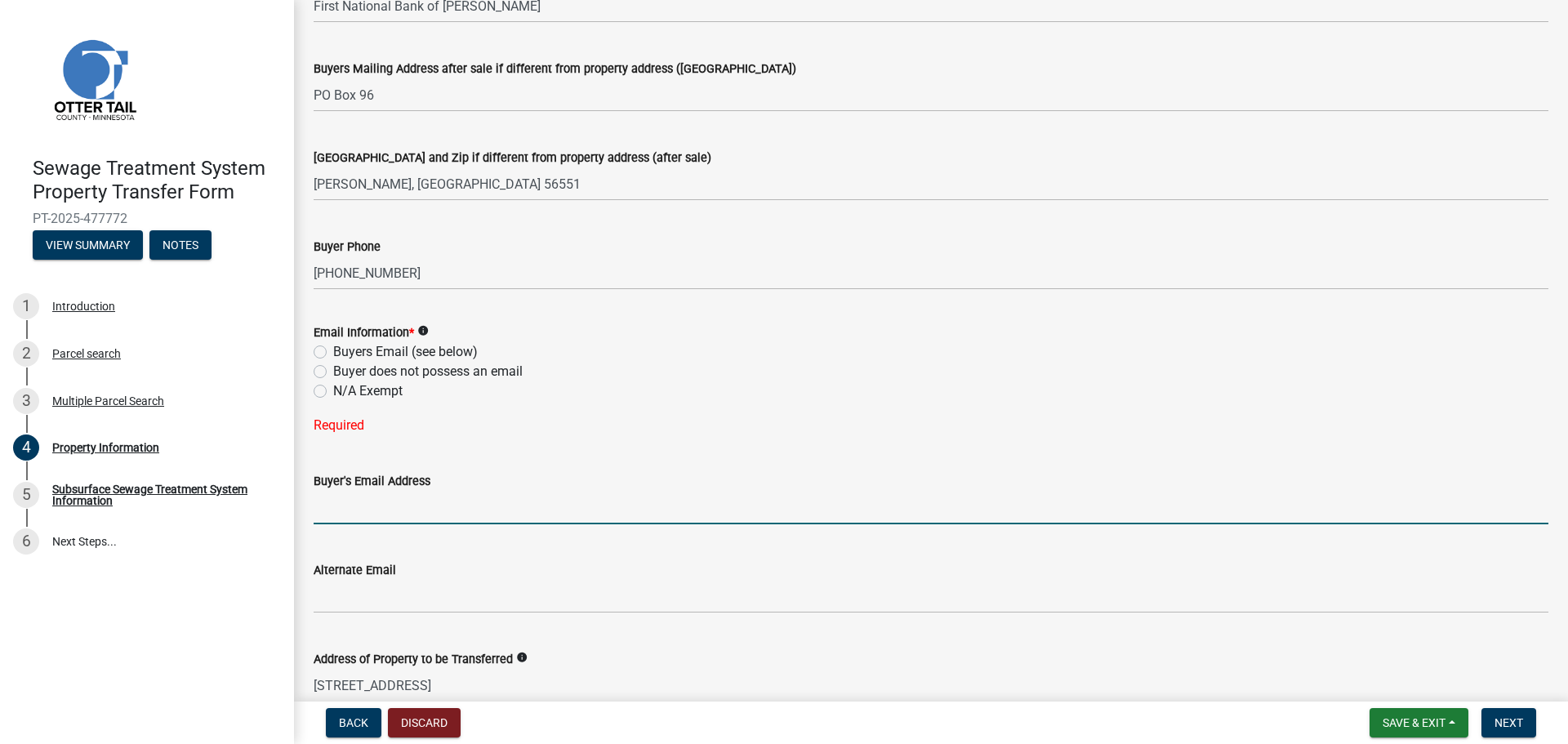
click at [389, 477] on form "Buyer's Email Address" at bounding box center [931, 498] width 1234 height 53
type input "[PERSON_NAME][EMAIL_ADDRESS][PERSON_NAME][DOMAIN_NAME]"
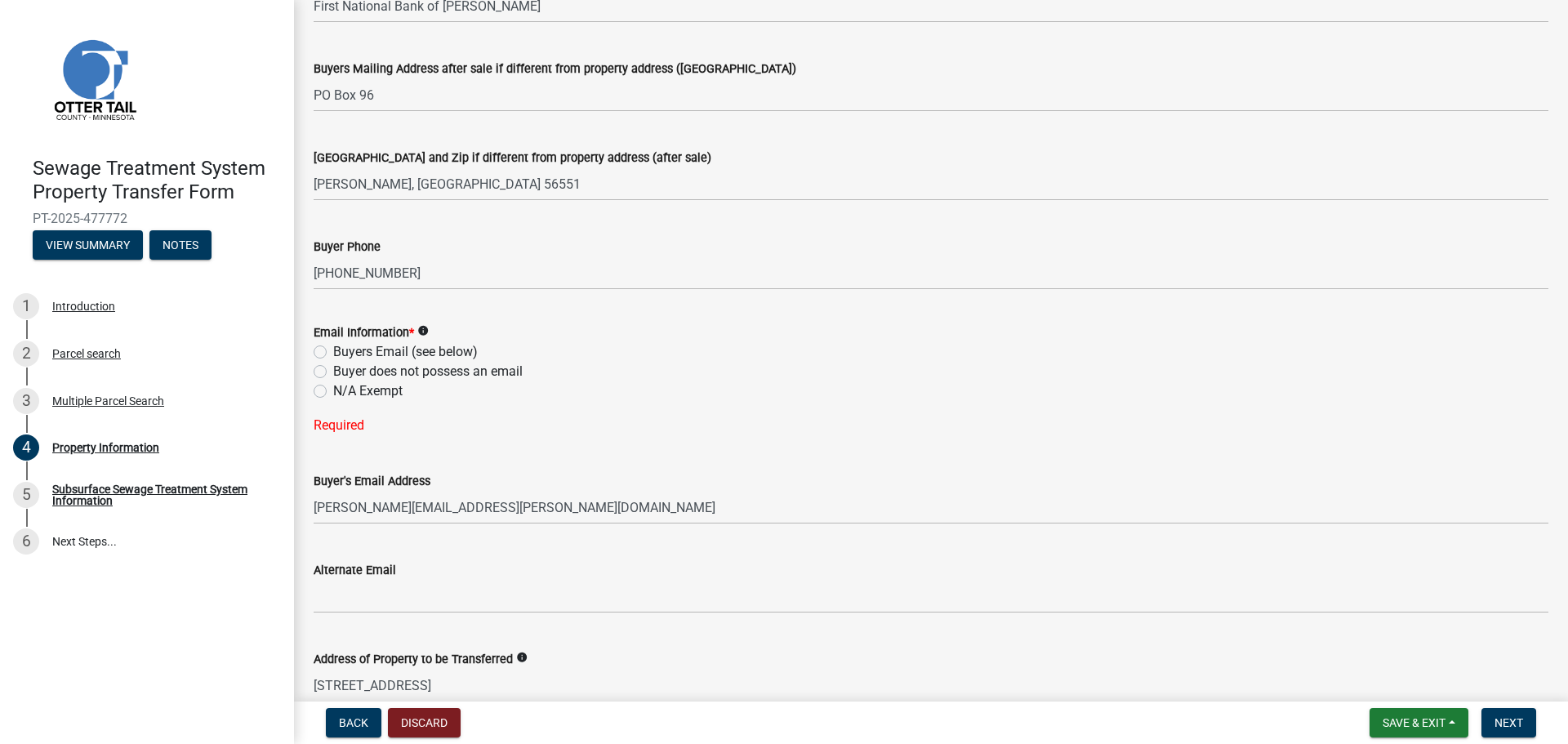
click at [333, 354] on label "Buyers Email (see below)" at bounding box center [404, 352] width 145 height 20
click at [333, 353] on input "Buyers Email (see below)" at bounding box center [338, 347] width 11 height 11
radio input "true"
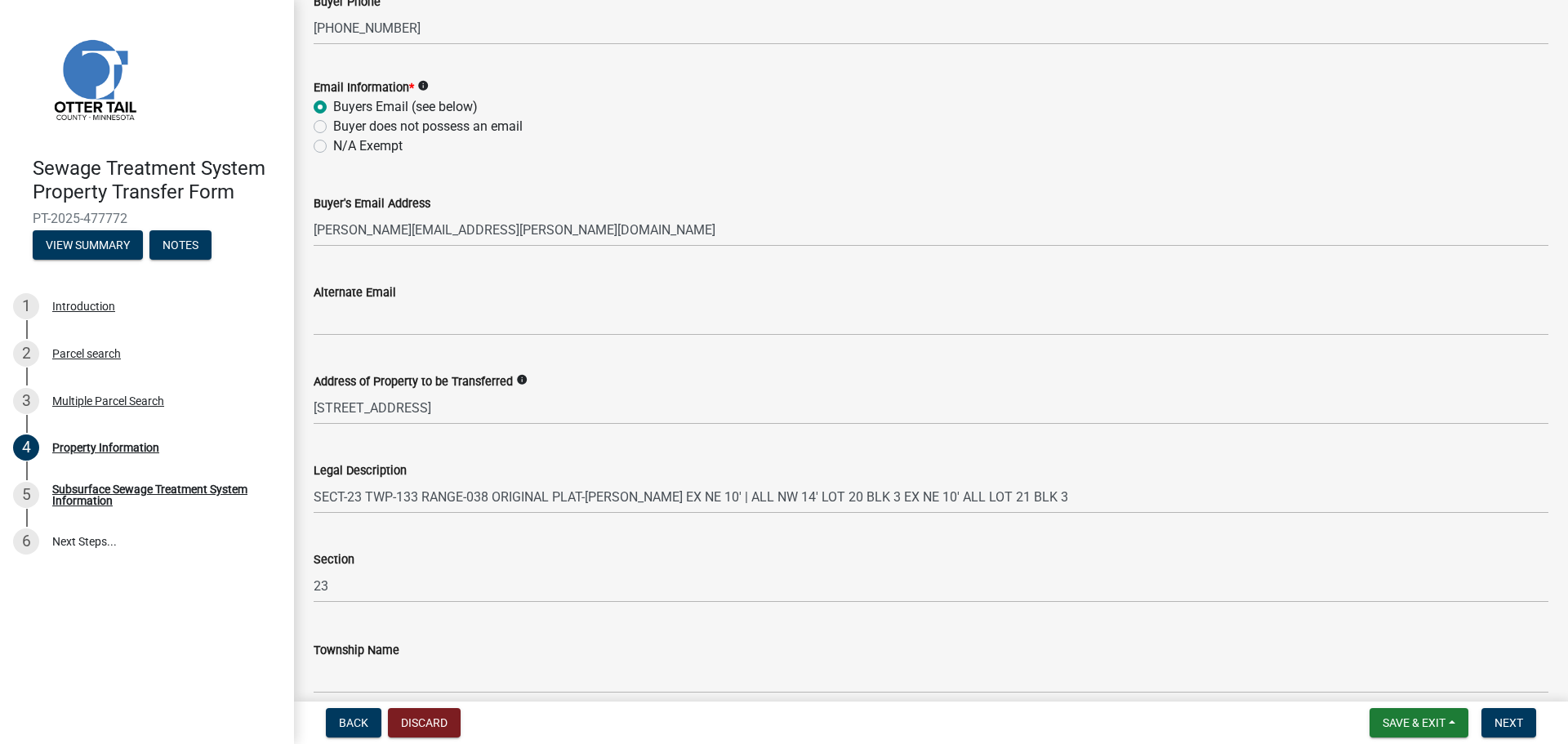
scroll to position [732, 0]
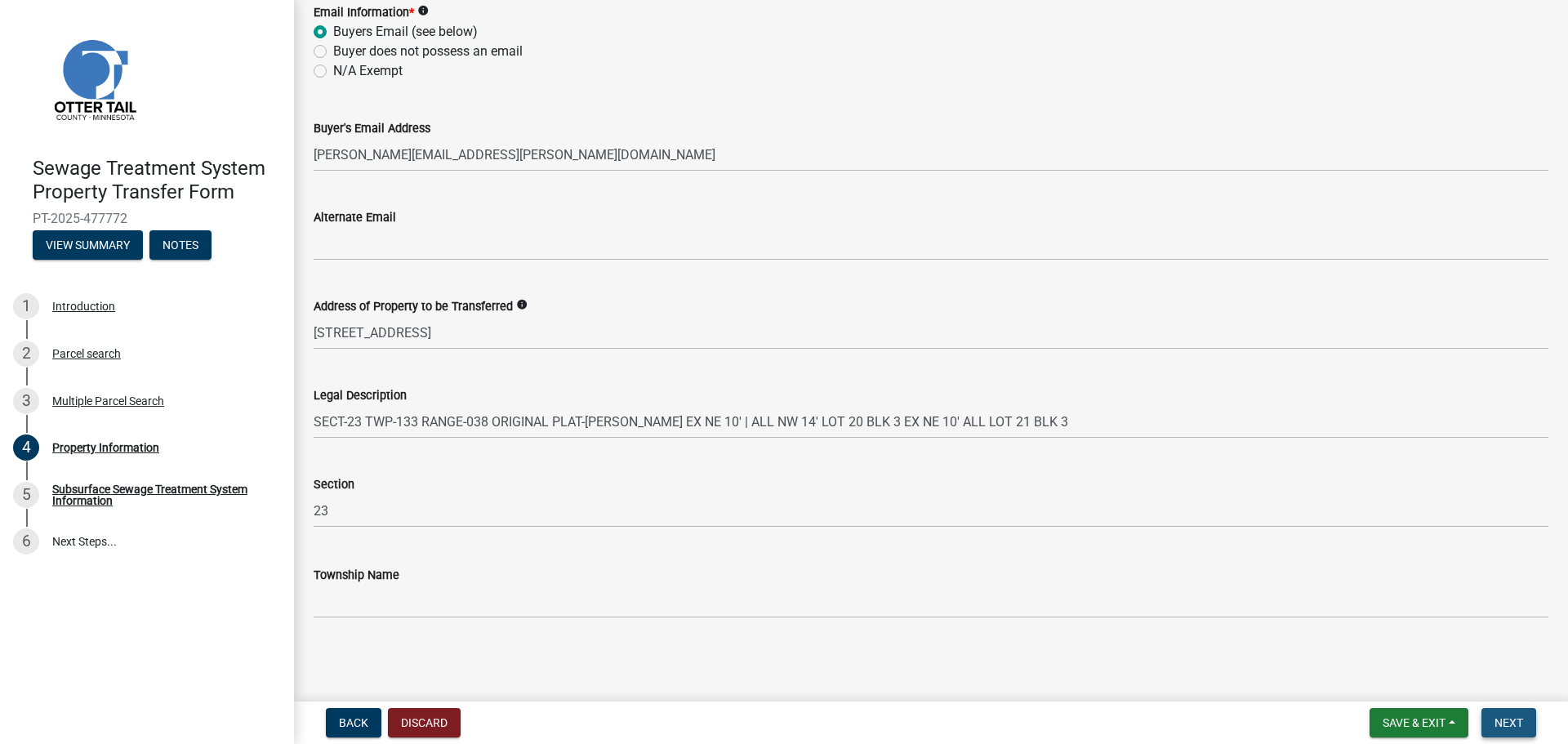
click at [1506, 715] on button "Next" at bounding box center [1508, 723] width 55 height 29
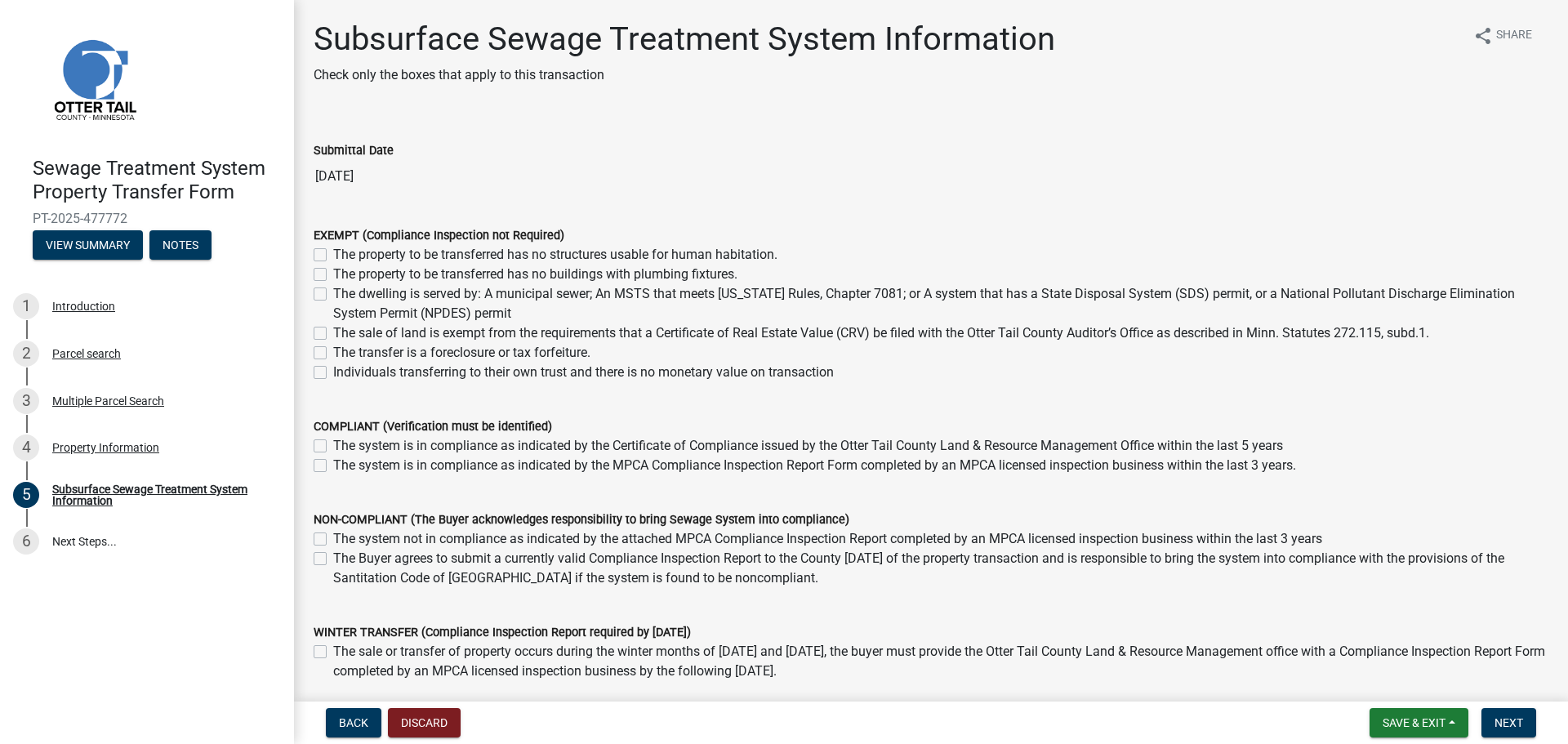
click at [333, 296] on label "The dwelling is served by: A municipal sewer; An MSTS that meets Minnesota Rule…" at bounding box center [940, 304] width 1215 height 39
click at [333, 295] on input "The dwelling is served by: A municipal sewer; An MSTS that meets Minnesota Rule…" at bounding box center [338, 290] width 11 height 11
checkbox input "true"
checkbox input "false"
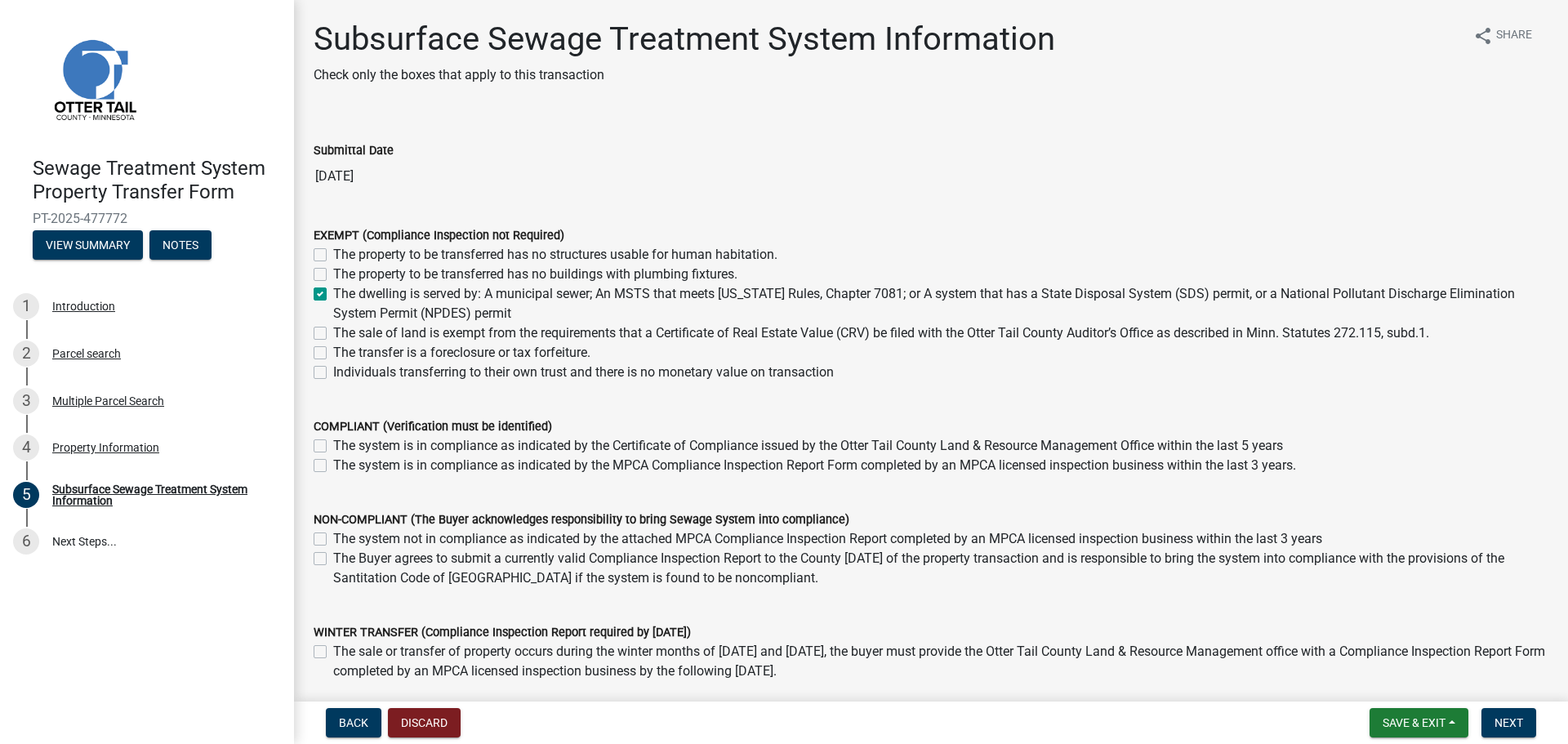
checkbox input "true"
checkbox input "false"
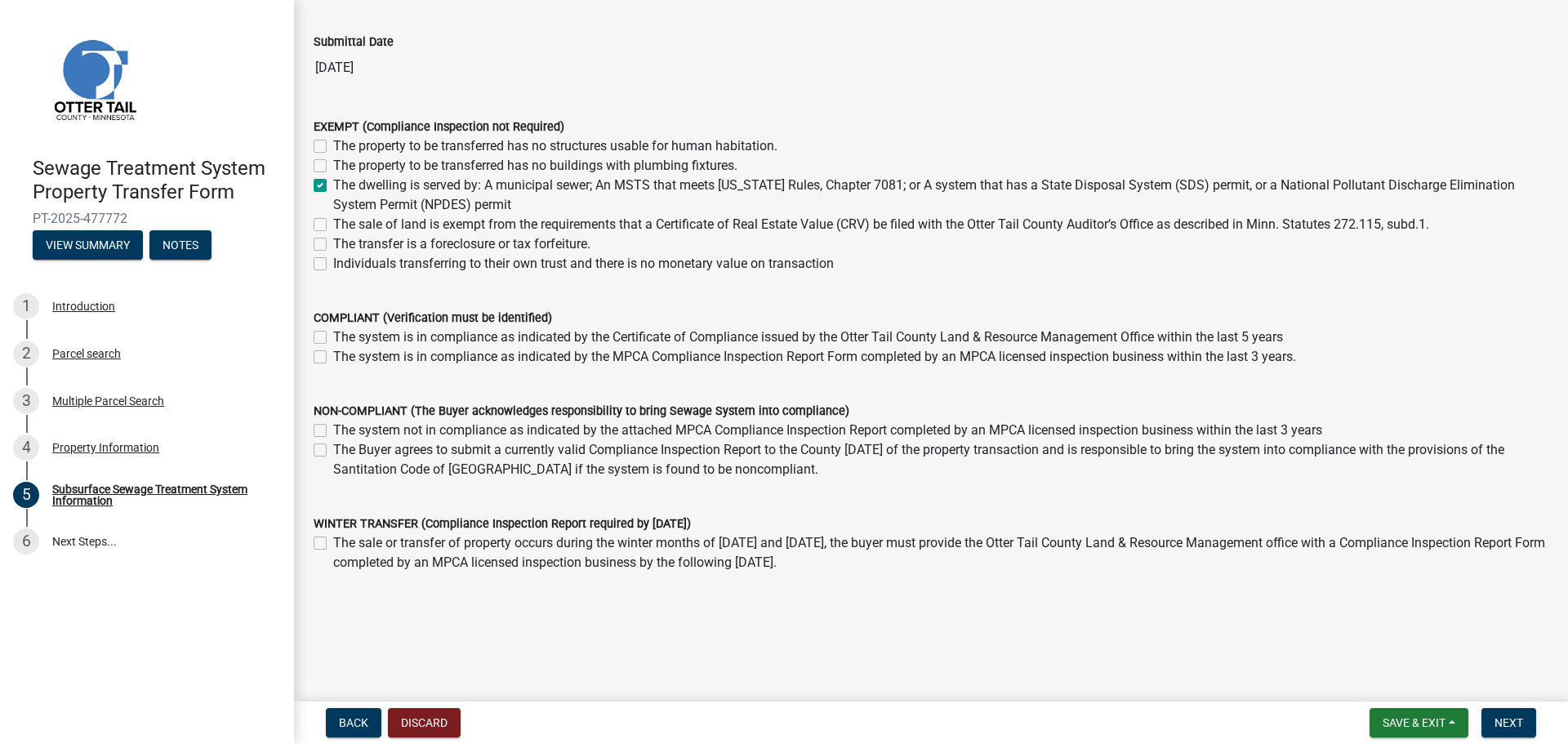
scroll to position [116, 0]
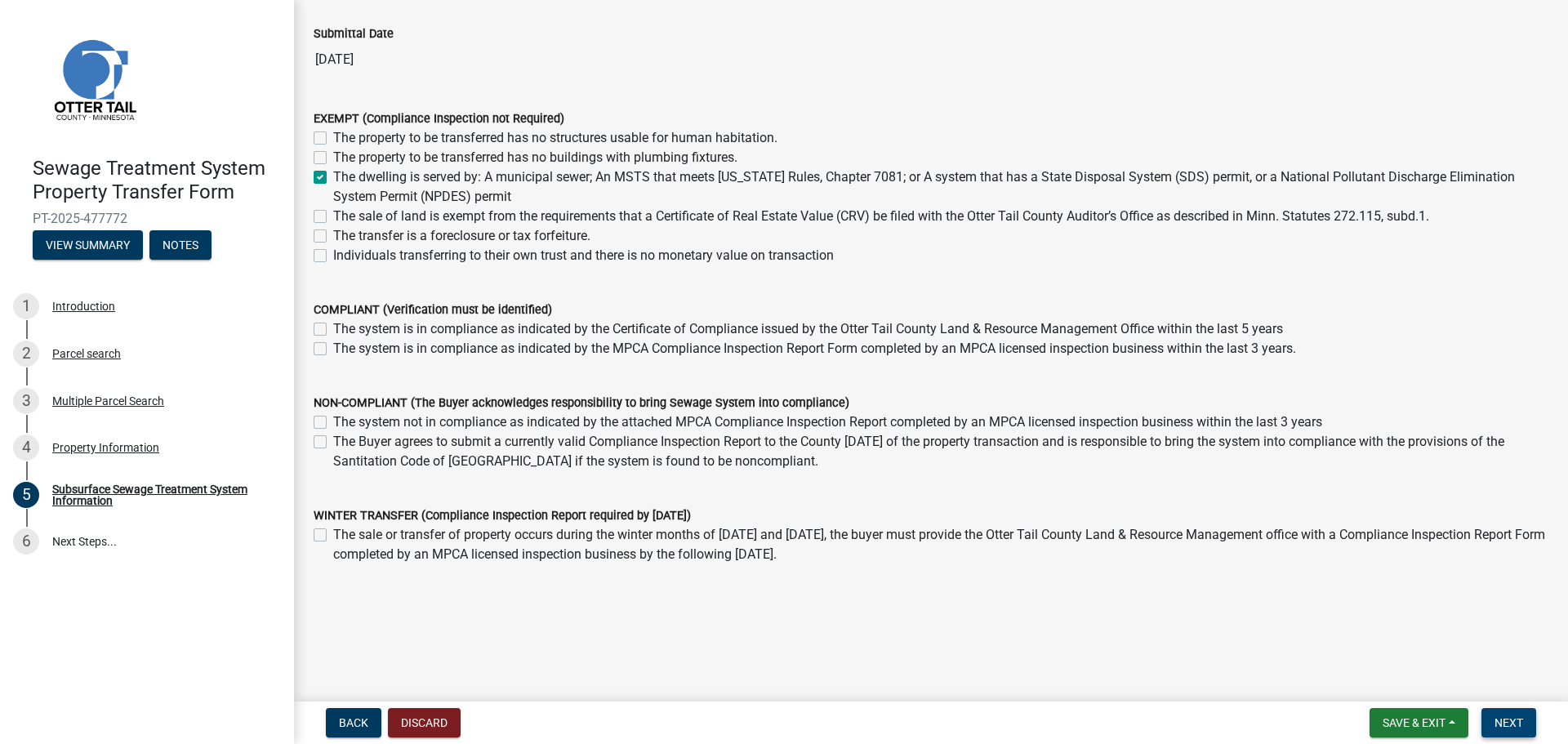
click at [1497, 710] on button "Next" at bounding box center [1508, 723] width 55 height 29
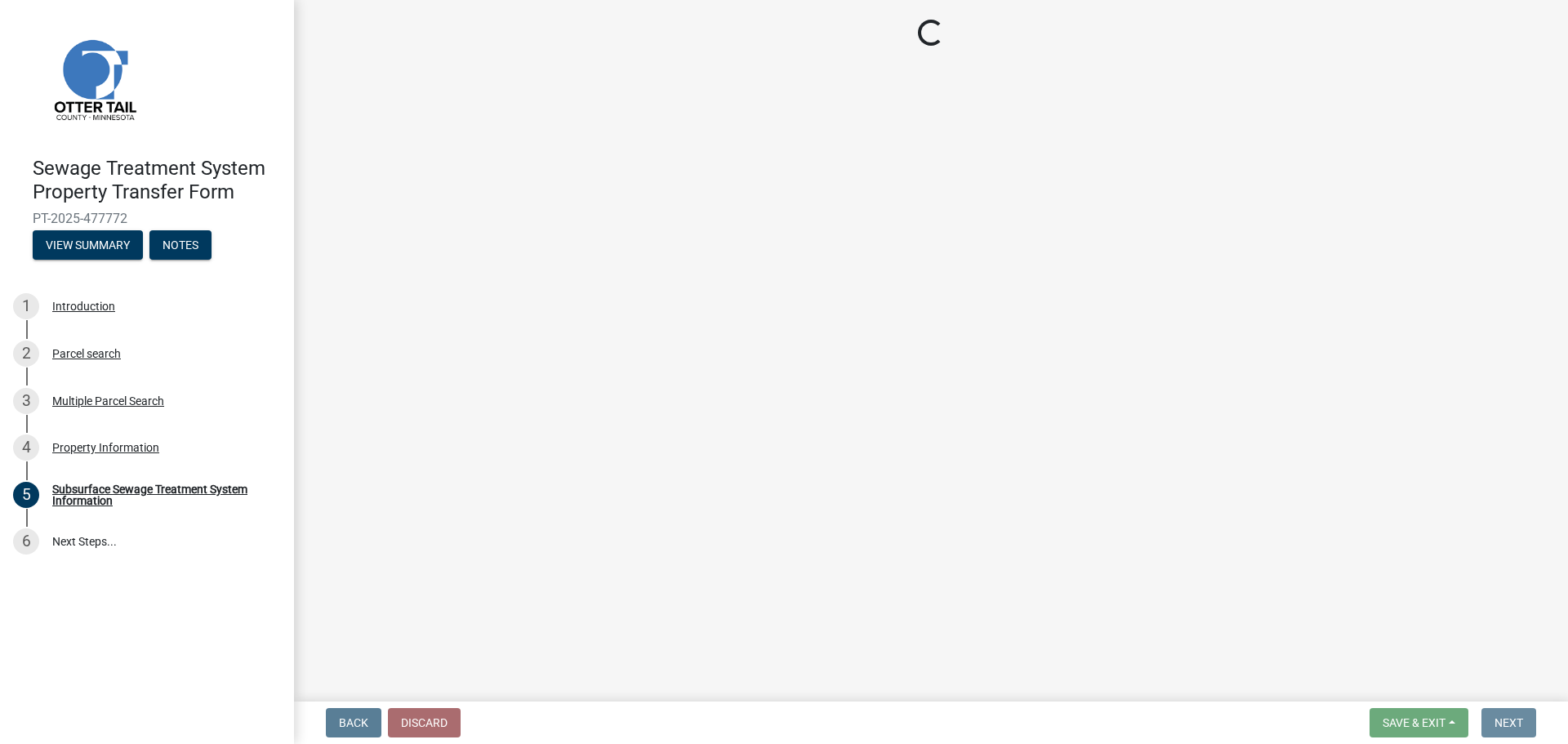
scroll to position [0, 0]
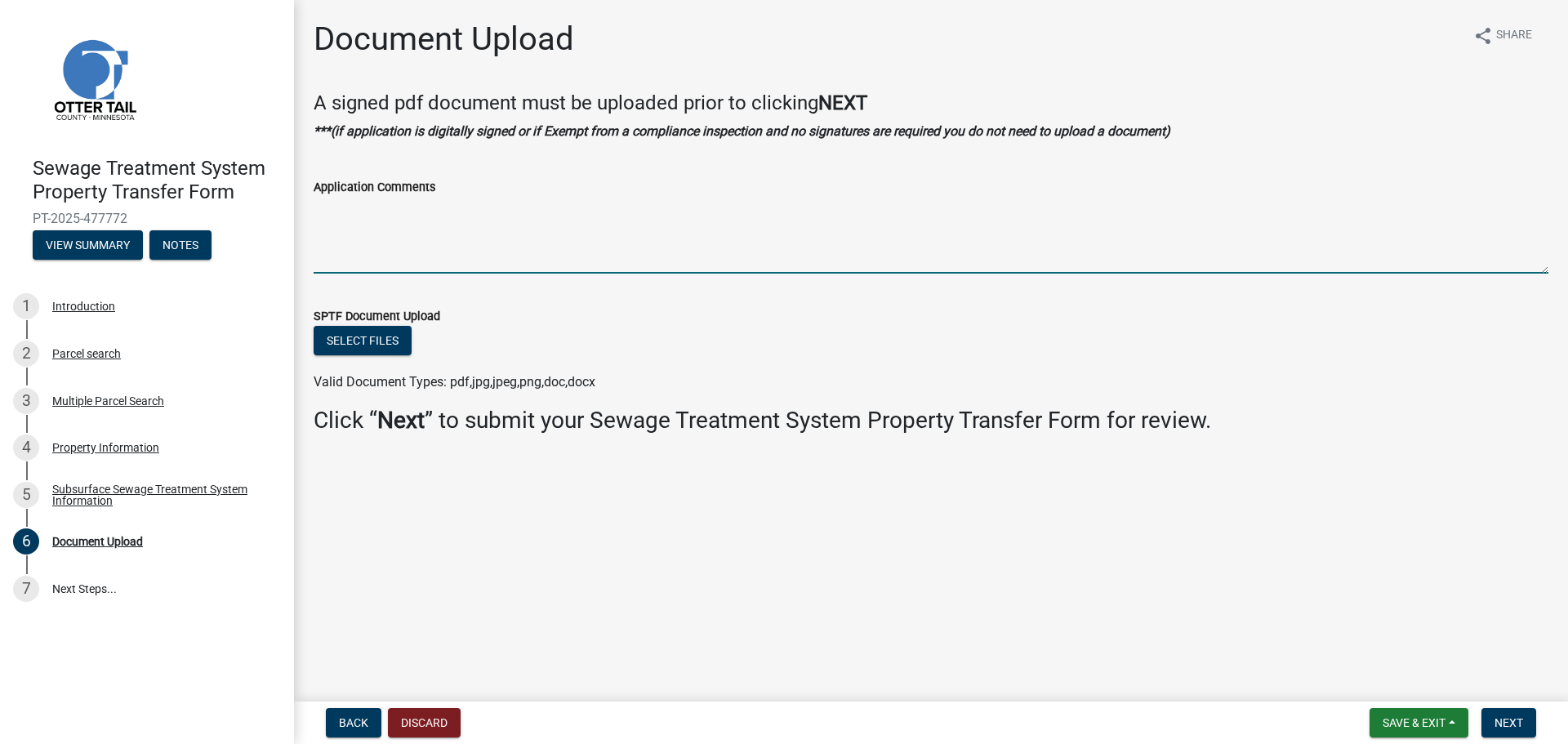
click at [668, 244] on textarea "Application Comments" at bounding box center [931, 235] width 1234 height 76
click at [1524, 720] on button "Next" at bounding box center [1508, 723] width 55 height 29
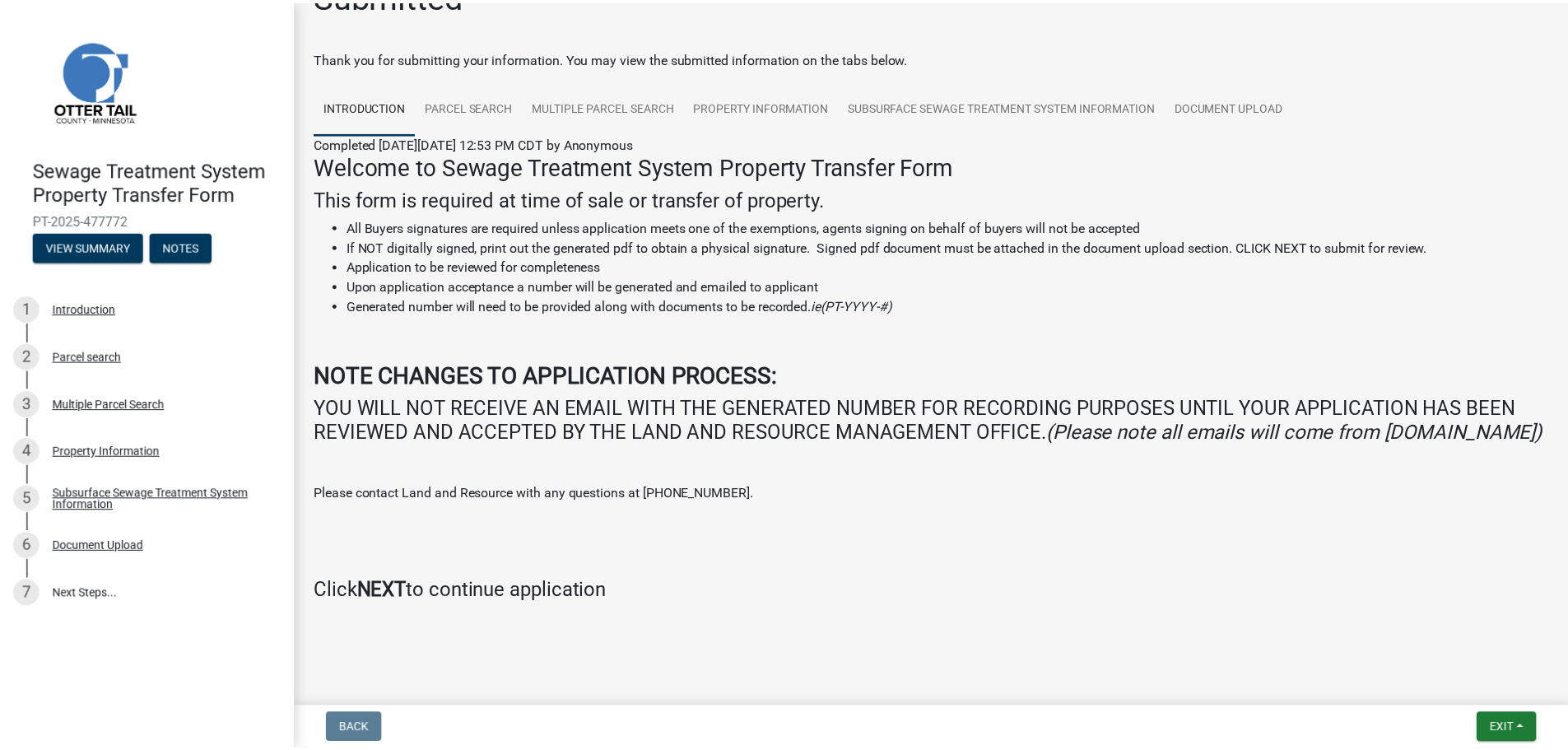
scroll to position [68, 0]
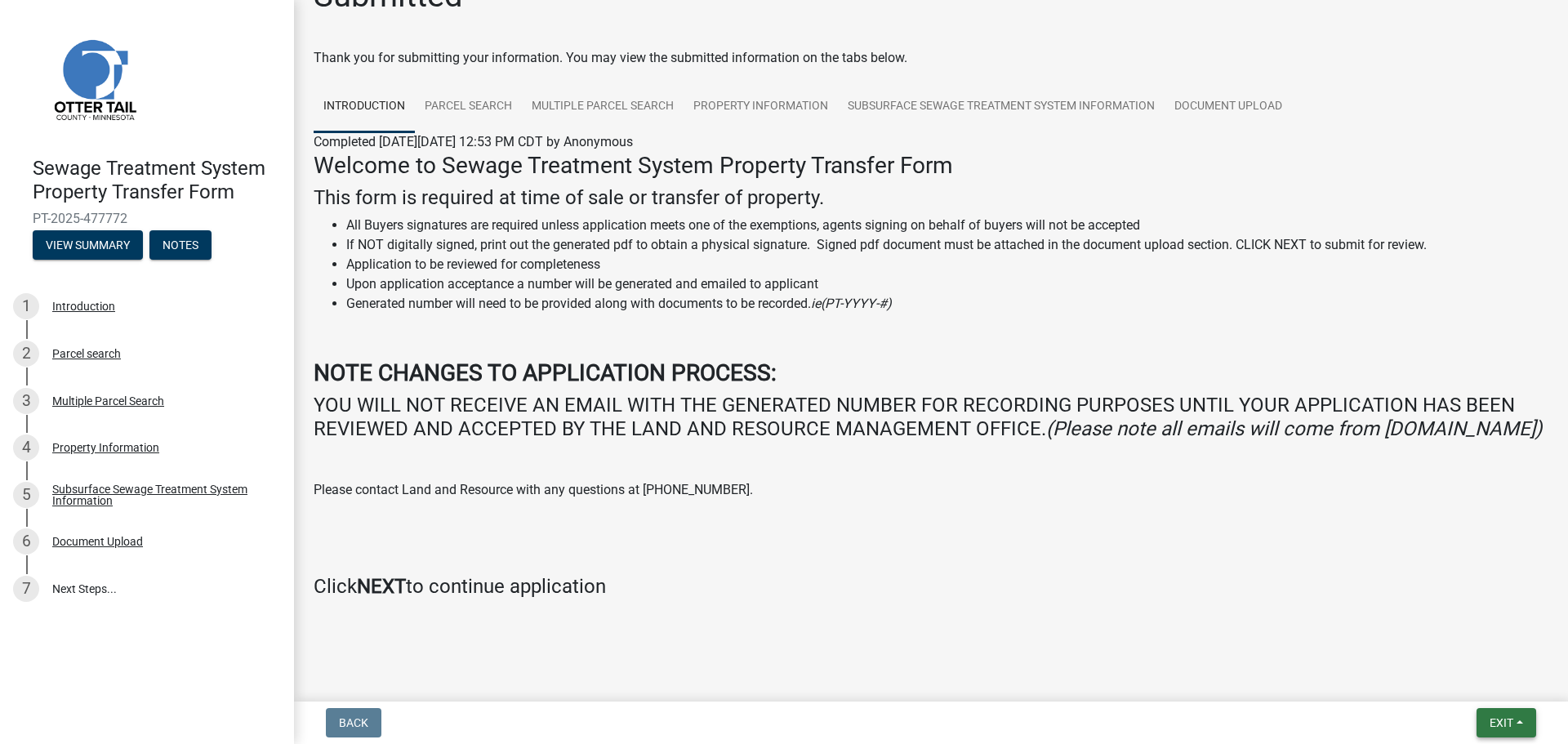
click at [1476, 719] on button "Exit" at bounding box center [1506, 723] width 60 height 29
click at [1456, 679] on button "Save & Exit" at bounding box center [1471, 680] width 131 height 39
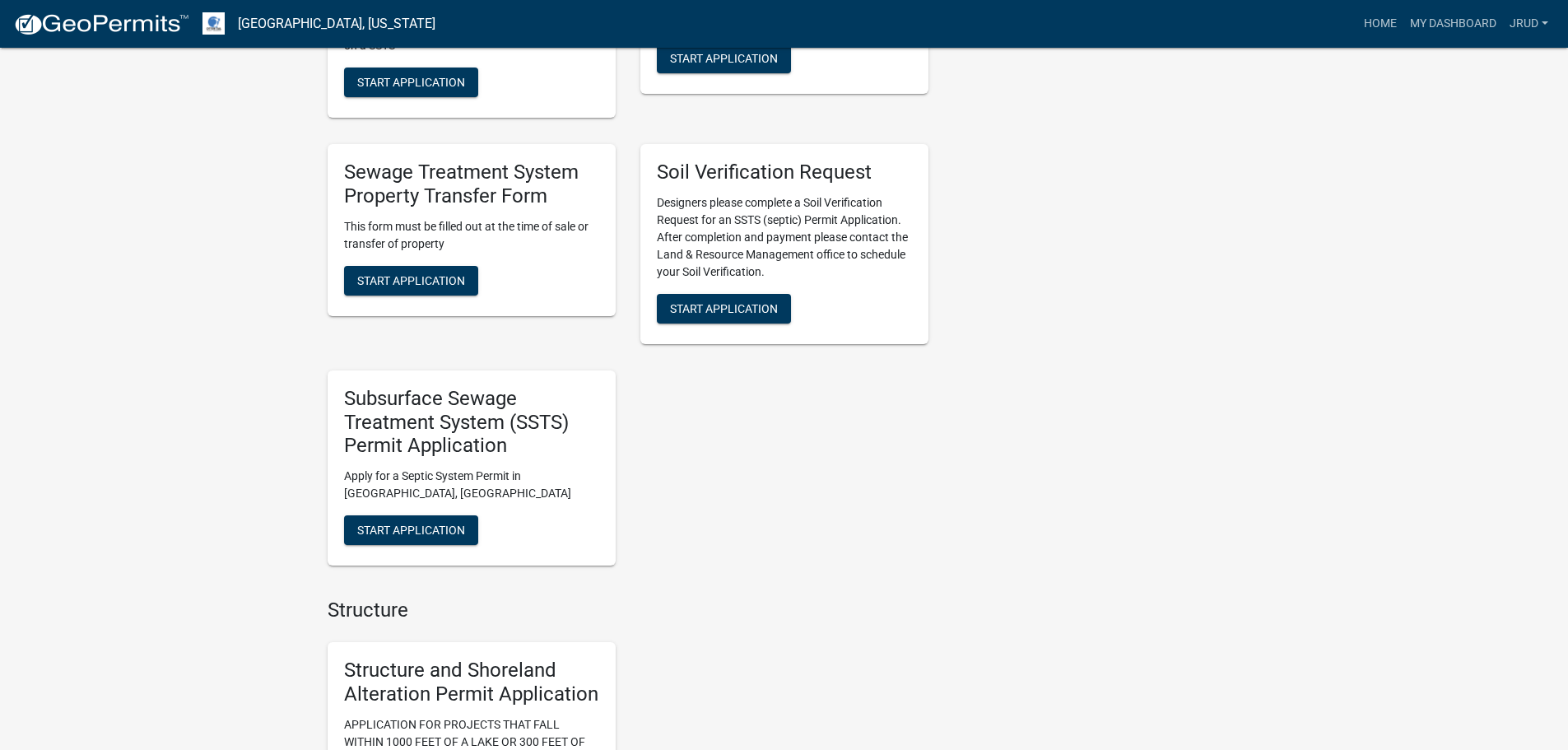
scroll to position [777, 0]
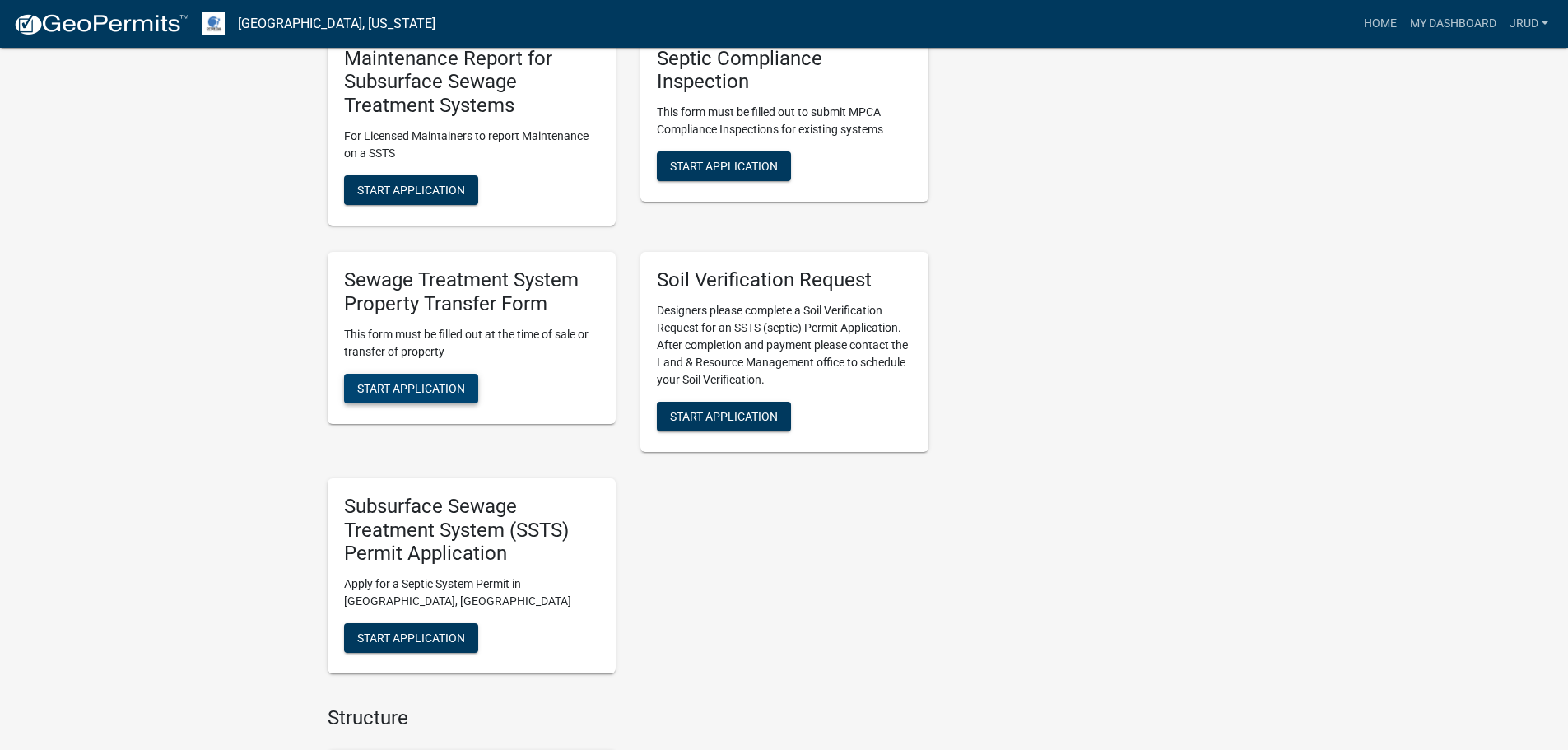
click at [400, 389] on span "Start Application" at bounding box center [411, 388] width 108 height 13
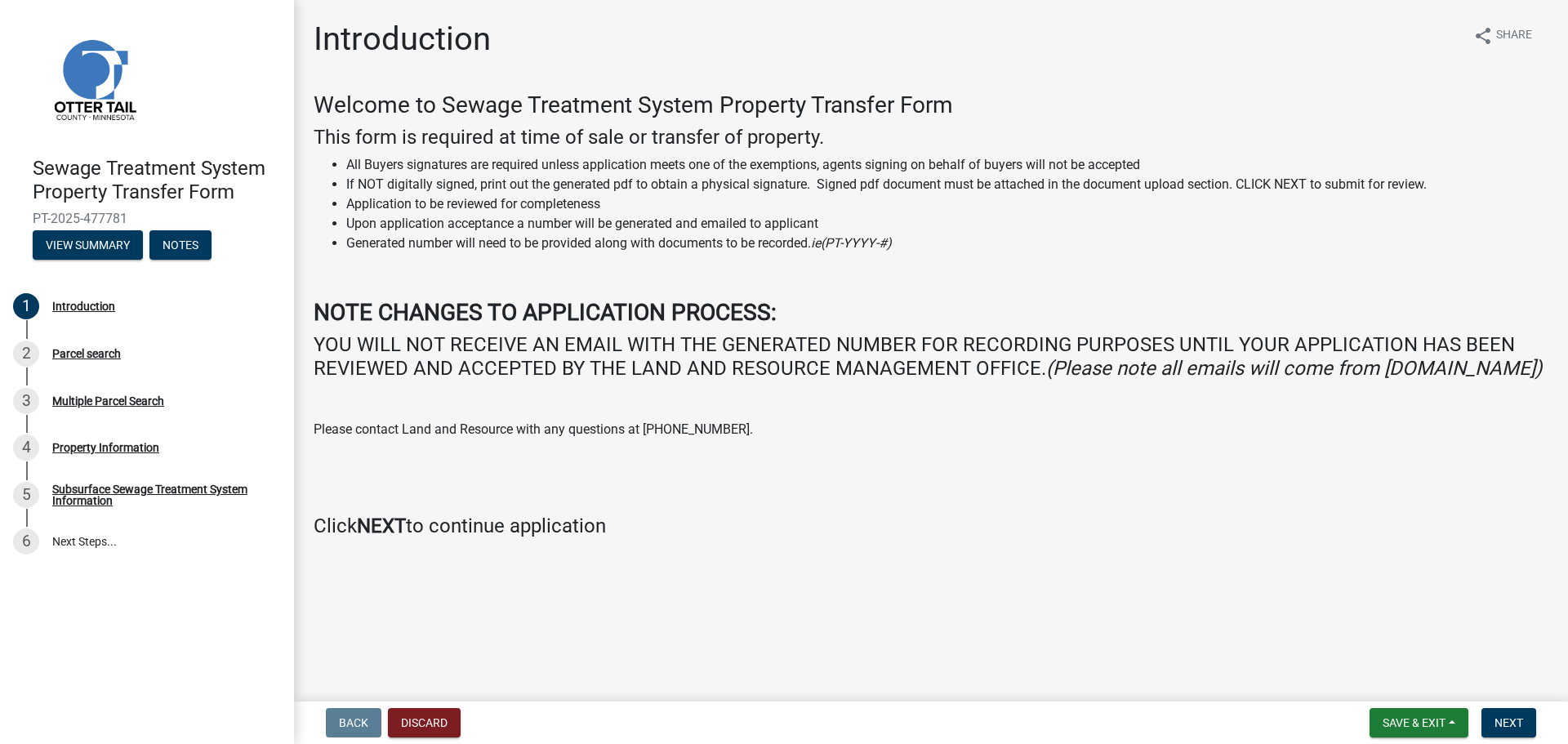
drag, startPoint x: 33, startPoint y: 223, endPoint x: 142, endPoint y: 224, distance: 109.0
click at [142, 224] on span "PT-2025-477781" at bounding box center [147, 218] width 229 height 15
click at [87, 248] on button "View Summary" at bounding box center [87, 245] width 110 height 29
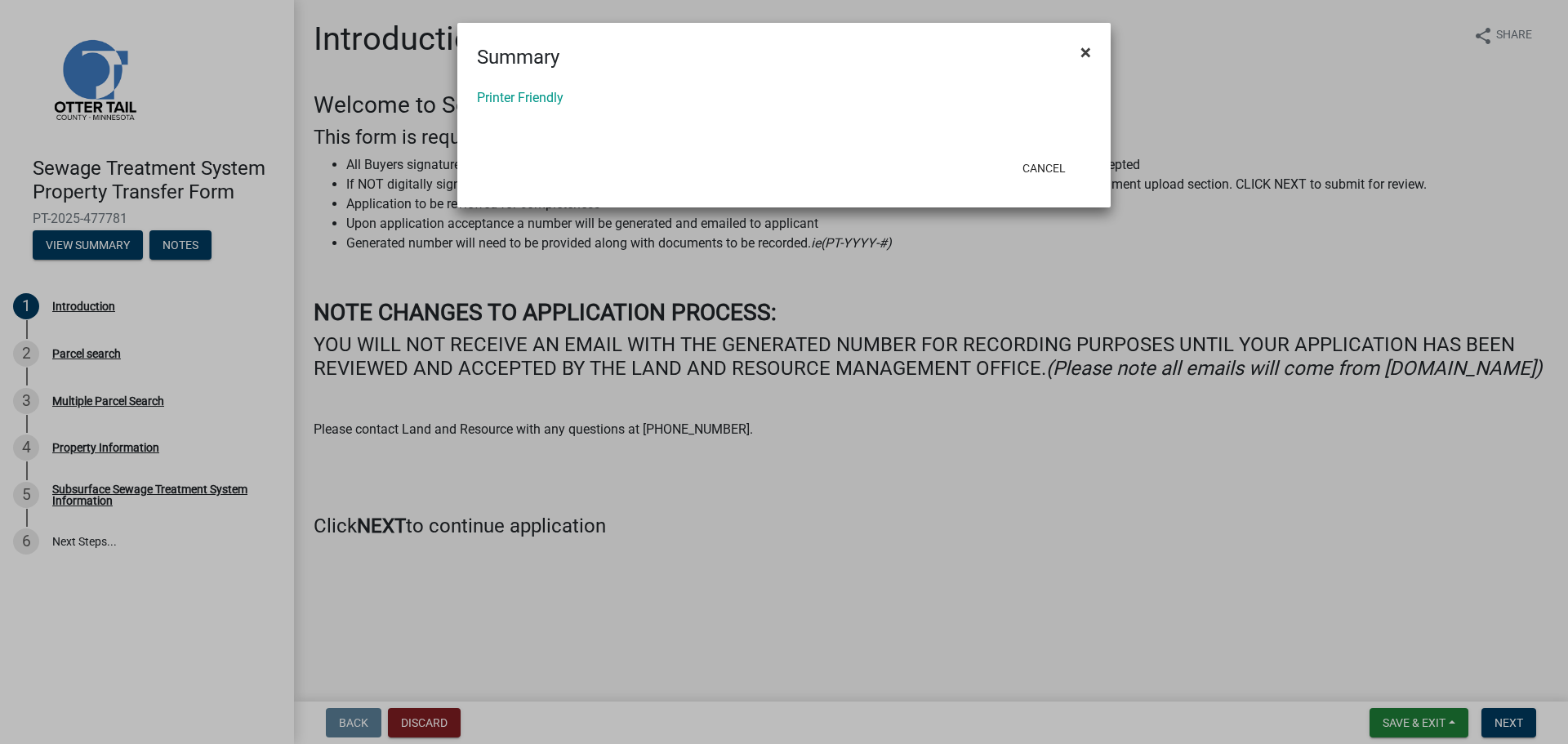
click at [1089, 51] on span "×" at bounding box center [1085, 52] width 11 height 23
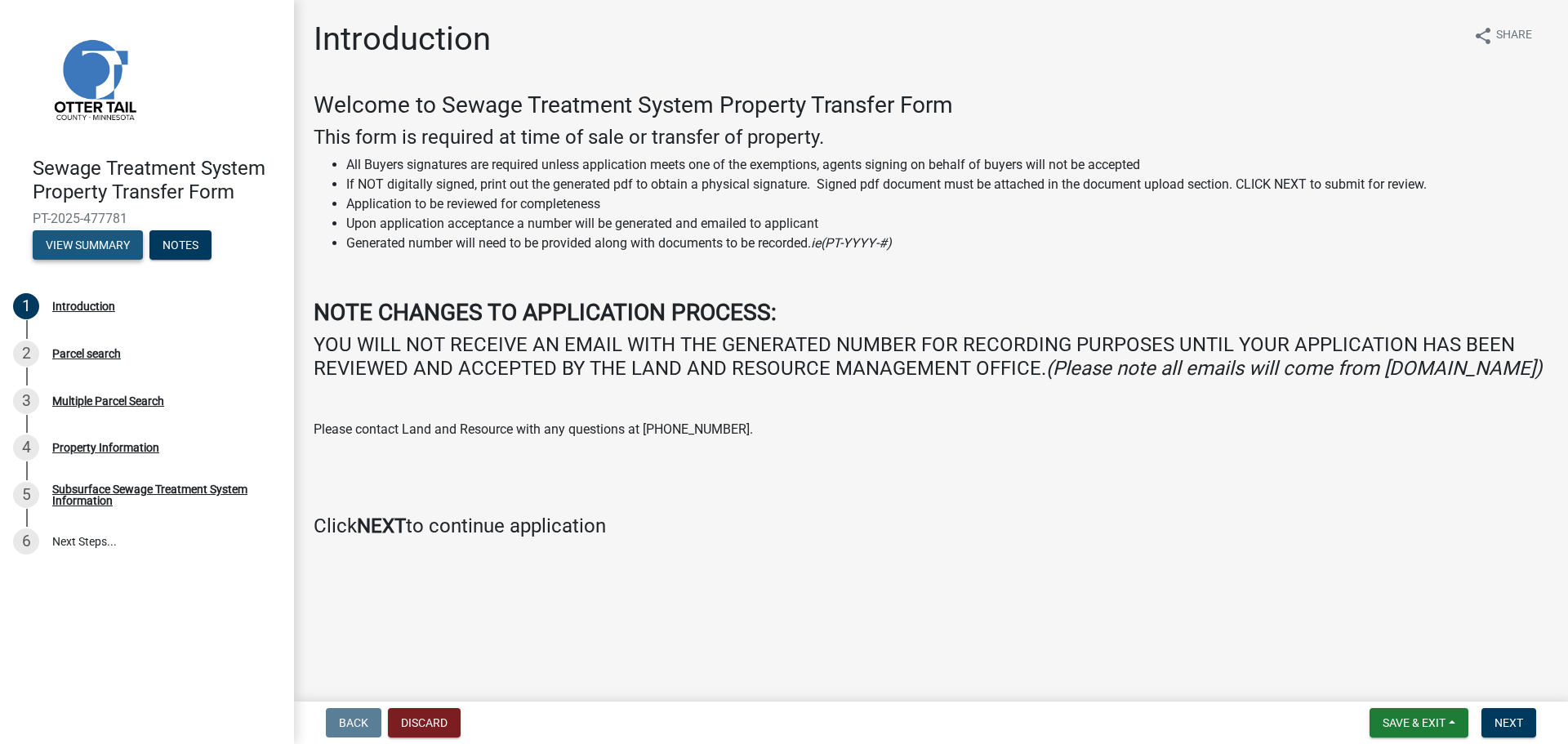
click at [116, 245] on button "View Summary" at bounding box center [87, 245] width 110 height 29
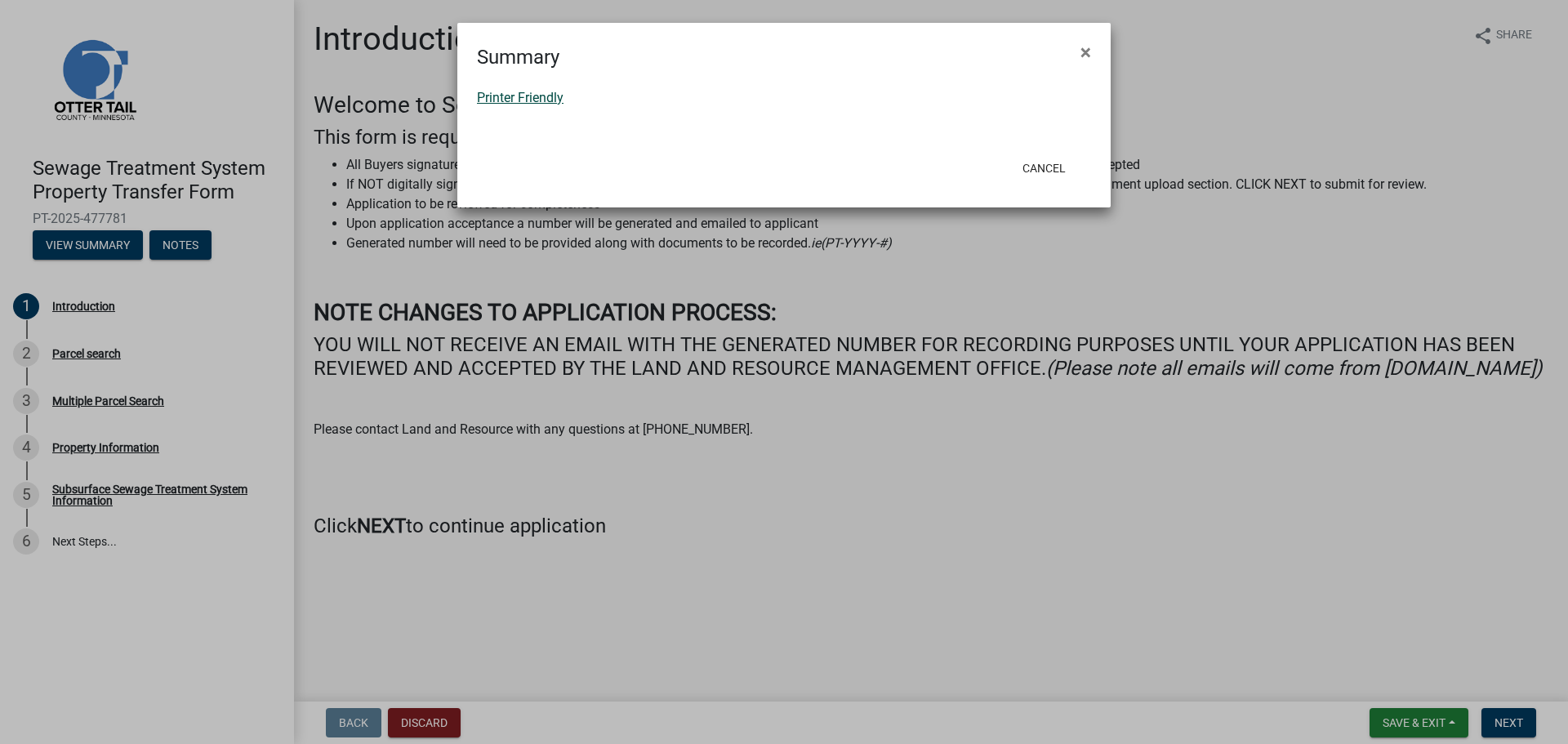
click at [510, 97] on link "Printer Friendly" at bounding box center [520, 97] width 86 height 15
click at [1085, 43] on span "×" at bounding box center [1085, 52] width 11 height 23
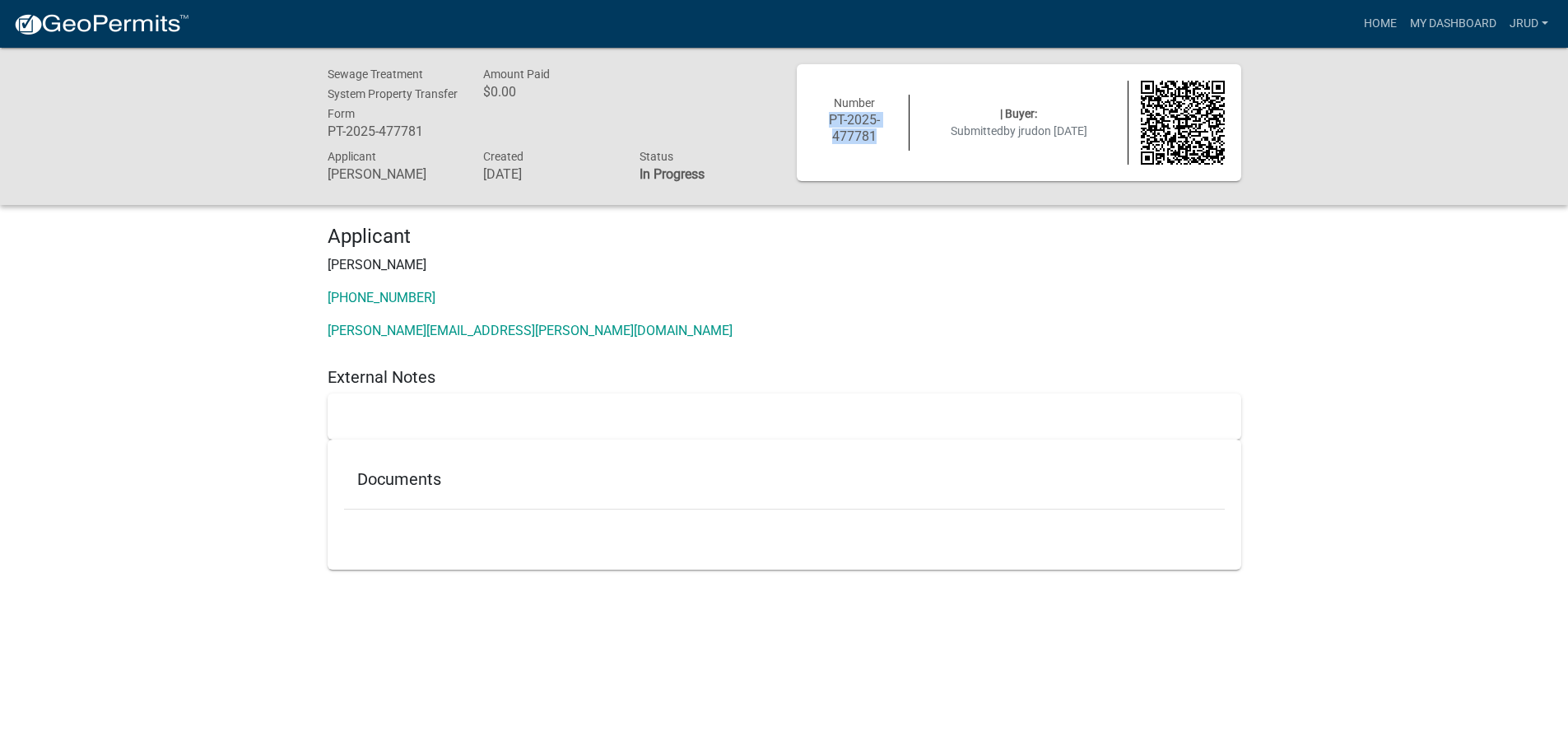
drag, startPoint x: 829, startPoint y: 122, endPoint x: 882, endPoint y: 143, distance: 57.0
click at [882, 143] on h6 "PT-2025-477781" at bounding box center [855, 127] width 84 height 31
copy h6 "PT-2025-477781"
